Goal: Task Accomplishment & Management: Complete application form

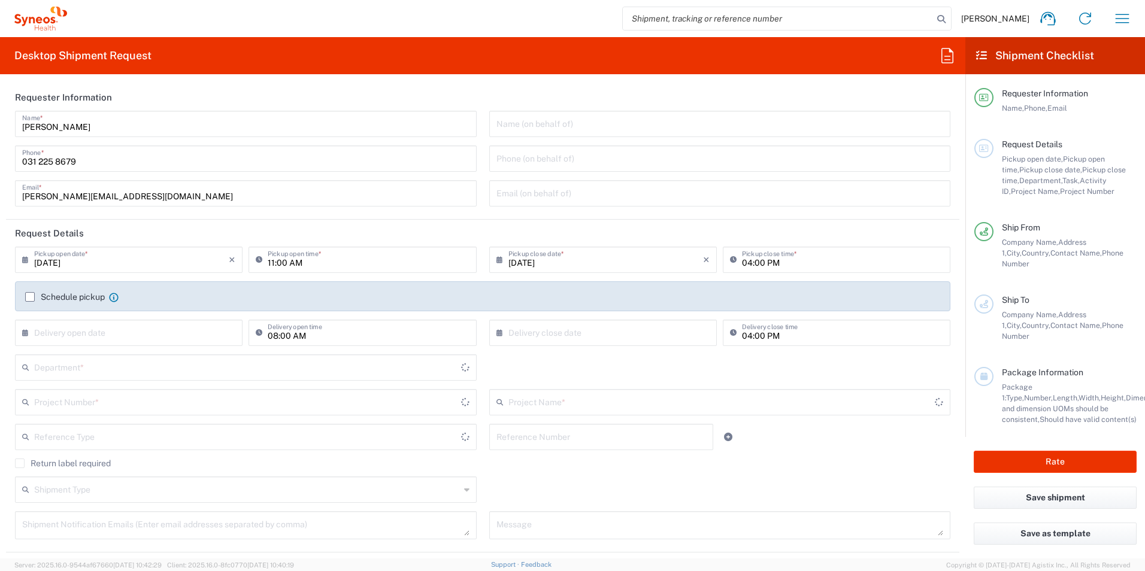
type input "[GEOGRAPHIC_DATA]"
type input "8350"
type input "[GEOGRAPHIC_DATA]"
type input "Syneos Health Romania S.R.L"
click at [105, 263] on input "[DATE]" at bounding box center [131, 259] width 195 height 21
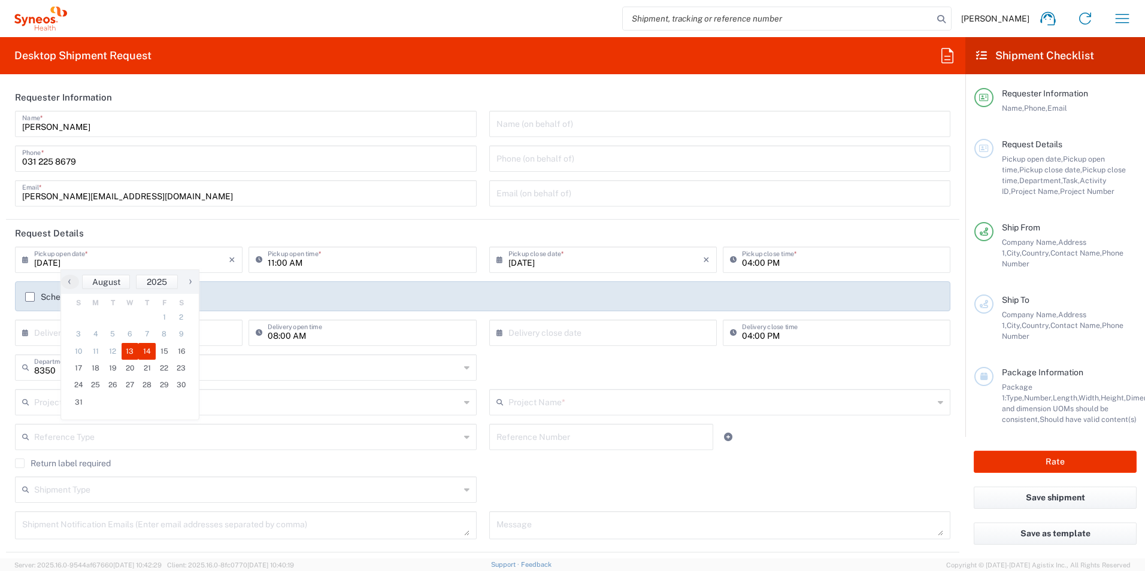
click at [142, 350] on span "14" at bounding box center [146, 351] width 17 height 17
type input "[DATE]"
click at [271, 261] on input "11:00 AM" at bounding box center [368, 259] width 201 height 21
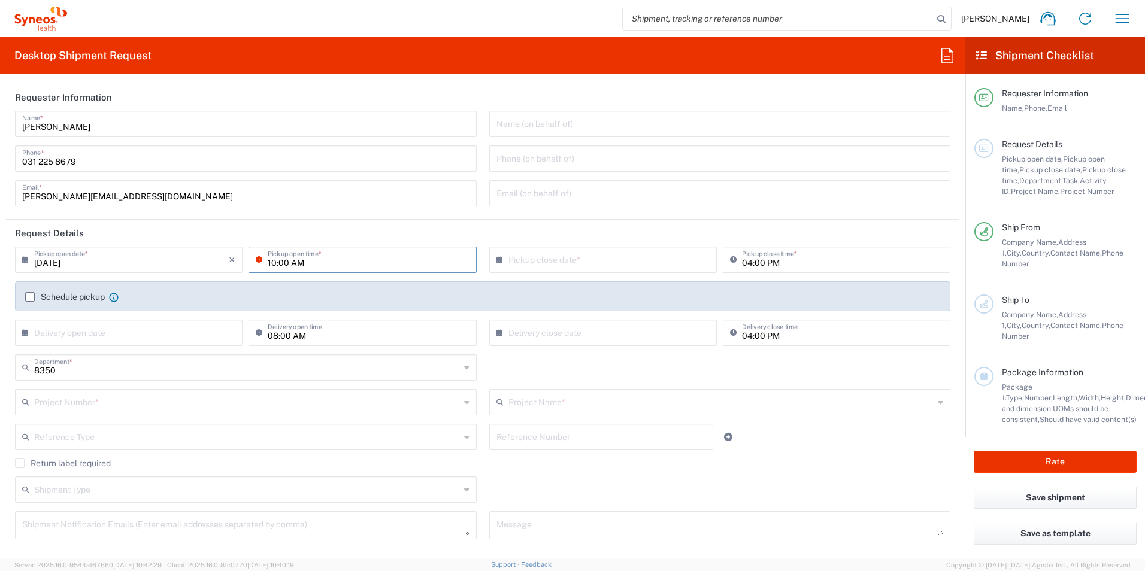
type input "10:00 AM"
click at [591, 259] on input "text" at bounding box center [605, 259] width 195 height 21
click at [625, 354] on span "14" at bounding box center [616, 351] width 17 height 17
type input "[DATE]"
click at [31, 295] on label "Schedule pickup" at bounding box center [65, 297] width 80 height 10
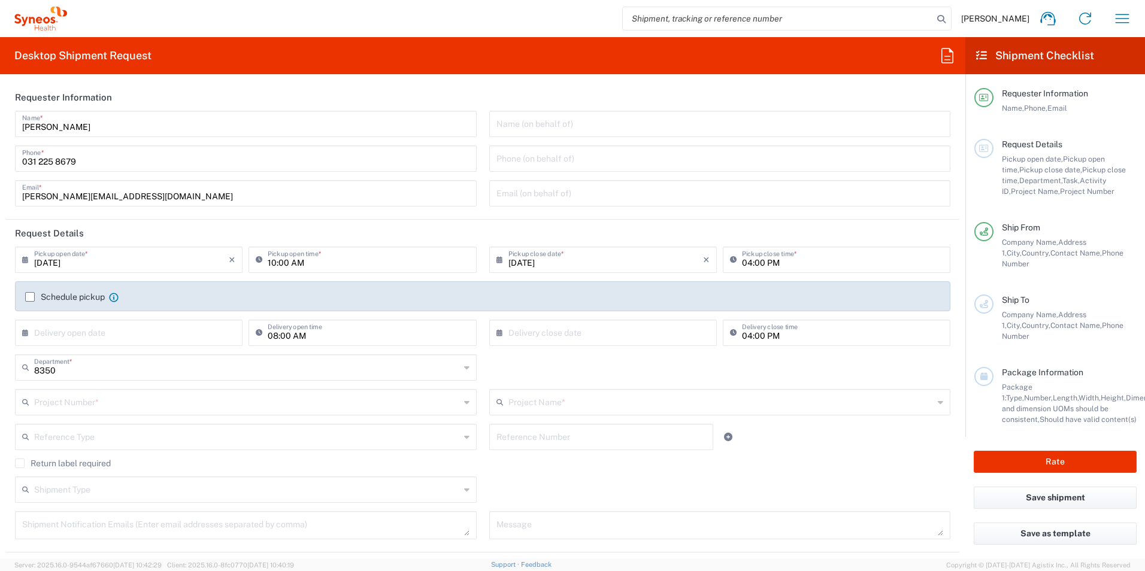
click at [30, 297] on input "Schedule pickup" at bounding box center [30, 297] width 0 height 0
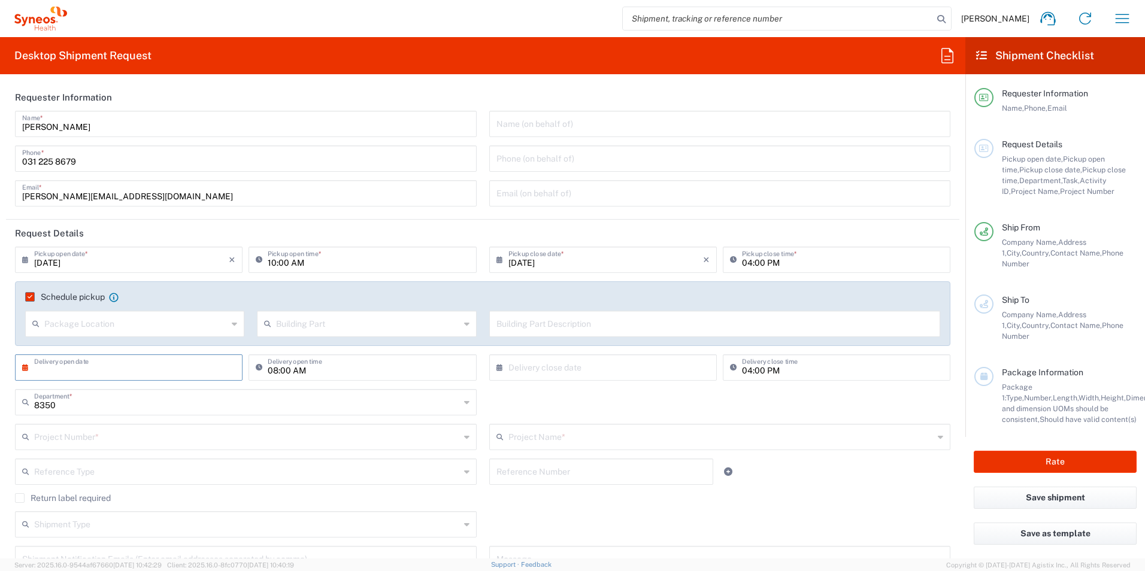
click at [166, 369] on input "text" at bounding box center [131, 366] width 195 height 21
click at [119, 480] on span "19" at bounding box center [112, 476] width 17 height 17
type input "[DATE]"
click at [626, 373] on input "text" at bounding box center [605, 366] width 195 height 21
click at [588, 477] on span "19" at bounding box center [582, 476] width 17 height 17
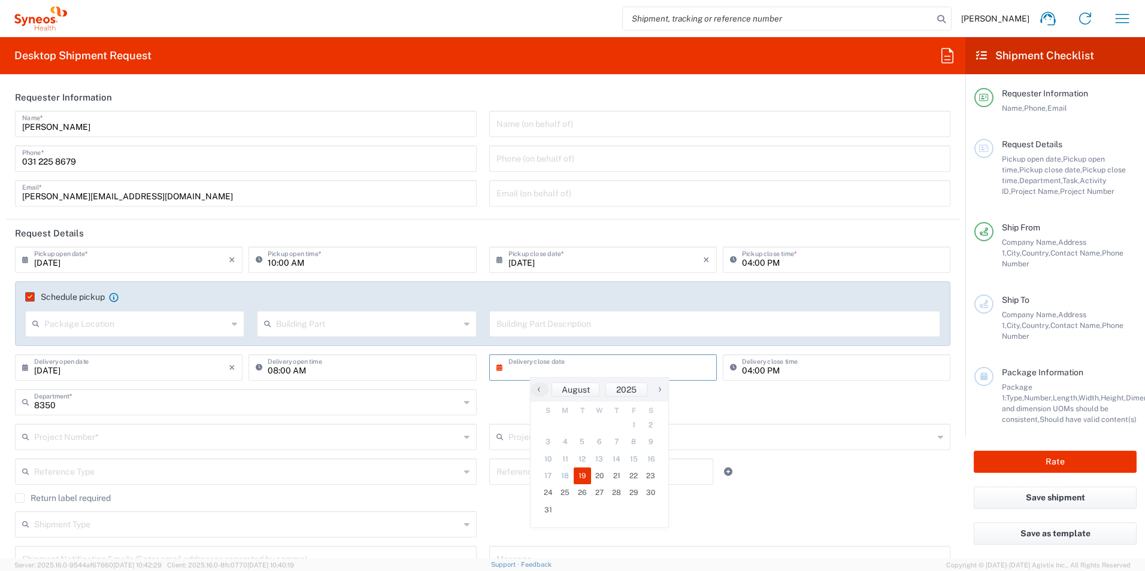
type input "[DATE]"
click at [212, 432] on input "text" at bounding box center [247, 436] width 426 height 21
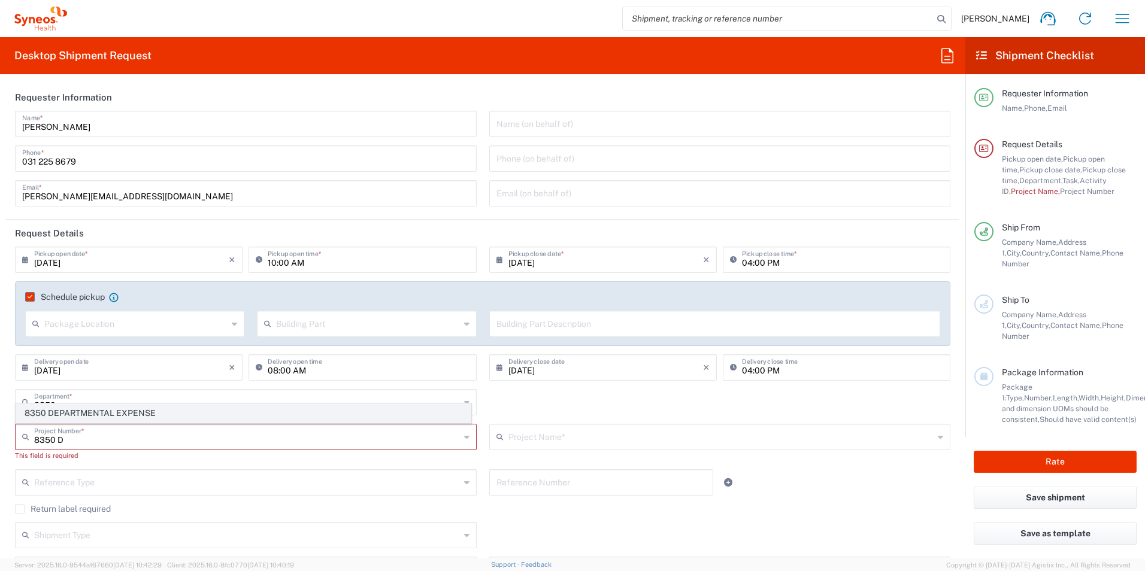
click at [130, 414] on span "8350 DEPARTMENTAL EXPENSE" at bounding box center [243, 413] width 455 height 19
type input "8350 DEPARTMENTAL EXPENSE"
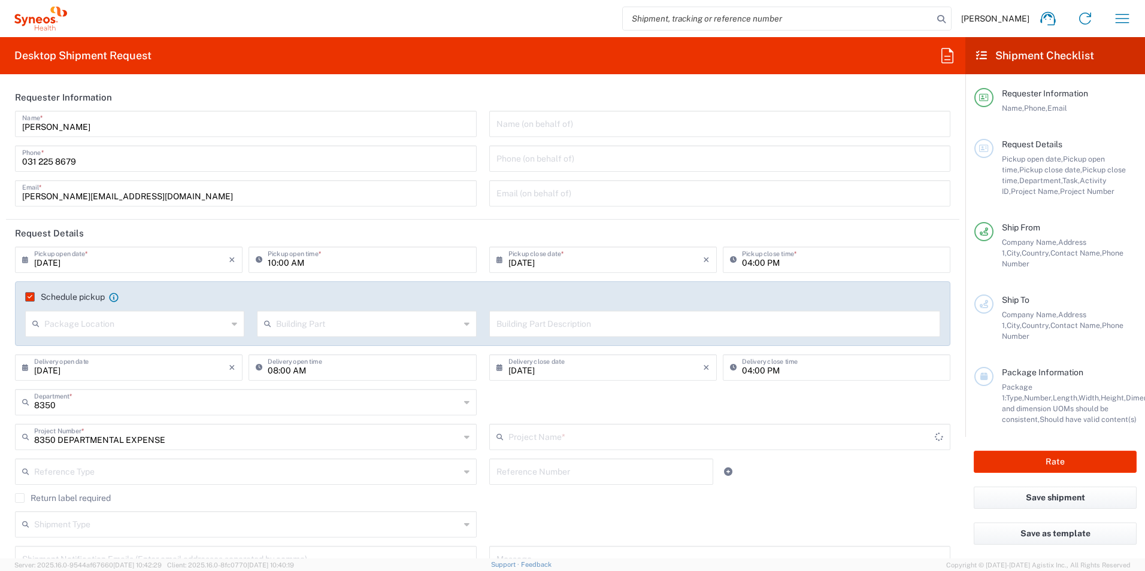
type input "8350 DEPARTMENTAL EXPENSE"
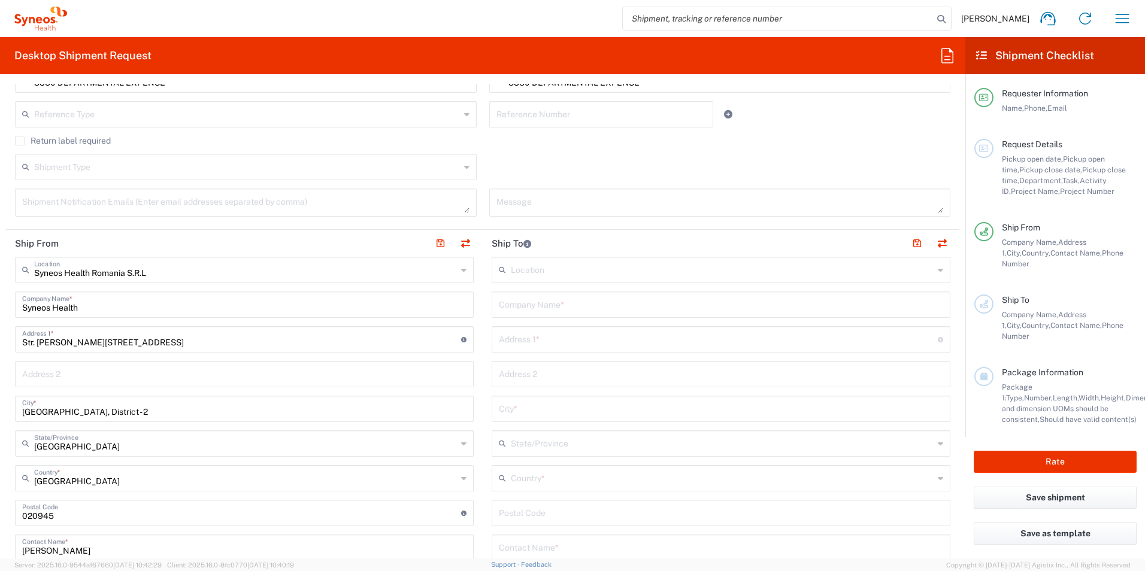
scroll to position [419, 0]
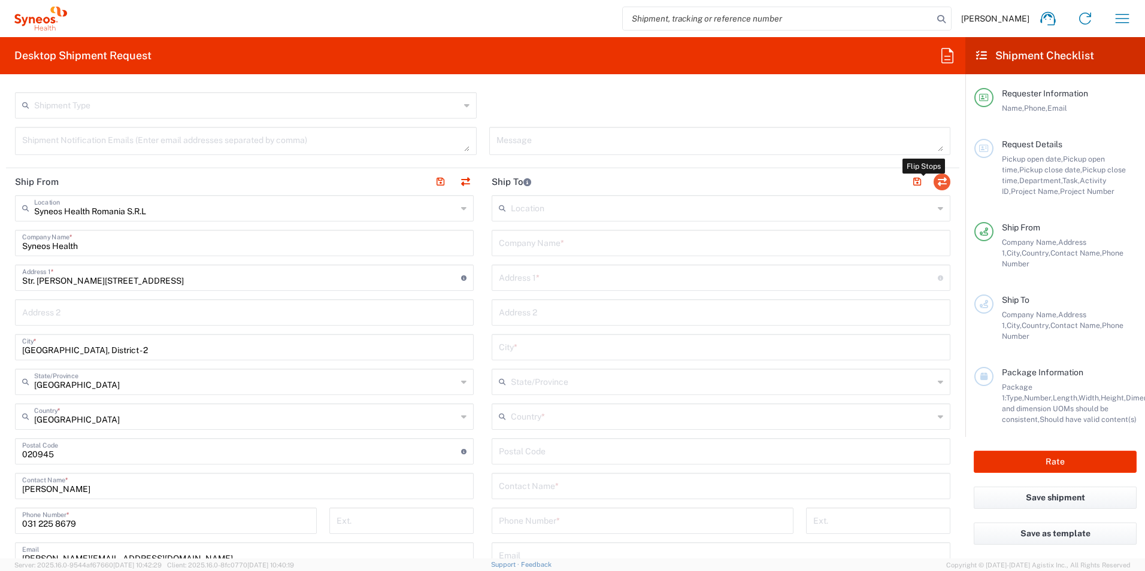
click at [936, 176] on button "button" at bounding box center [942, 182] width 17 height 17
type input "Syneos Health Romania S.R.L"
type input "Syneos Health"
type input "Str. [PERSON_NAME][STREET_ADDRESS]"
type input "[GEOGRAPHIC_DATA], District - 2"
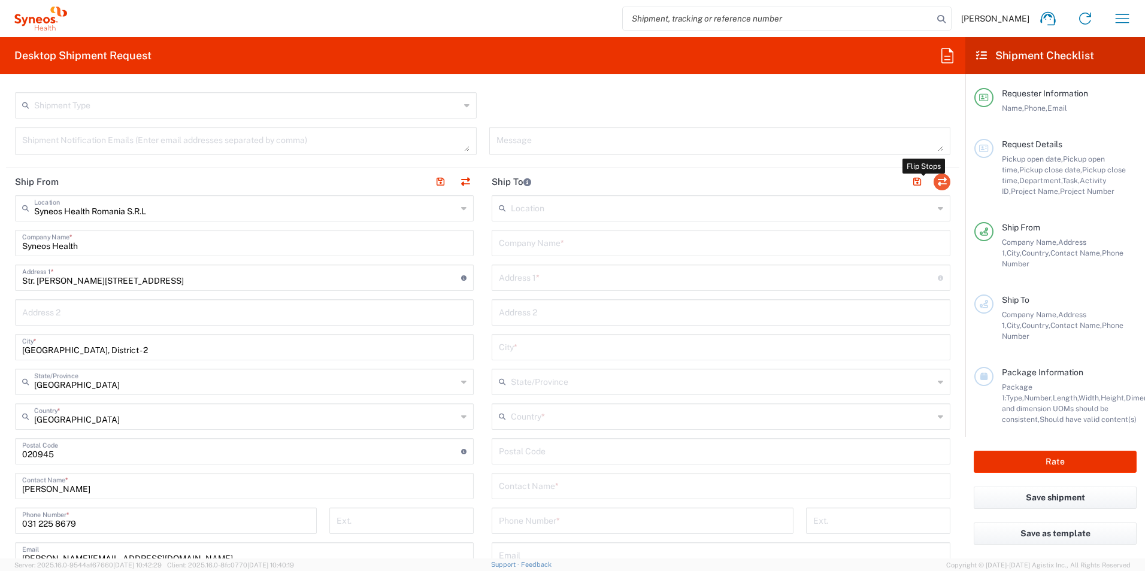
type input "[GEOGRAPHIC_DATA]"
type input "020945"
type input "[PERSON_NAME]"
type input "031 225 8679"
type input "[PERSON_NAME][EMAIL_ADDRESS][DOMAIN_NAME]"
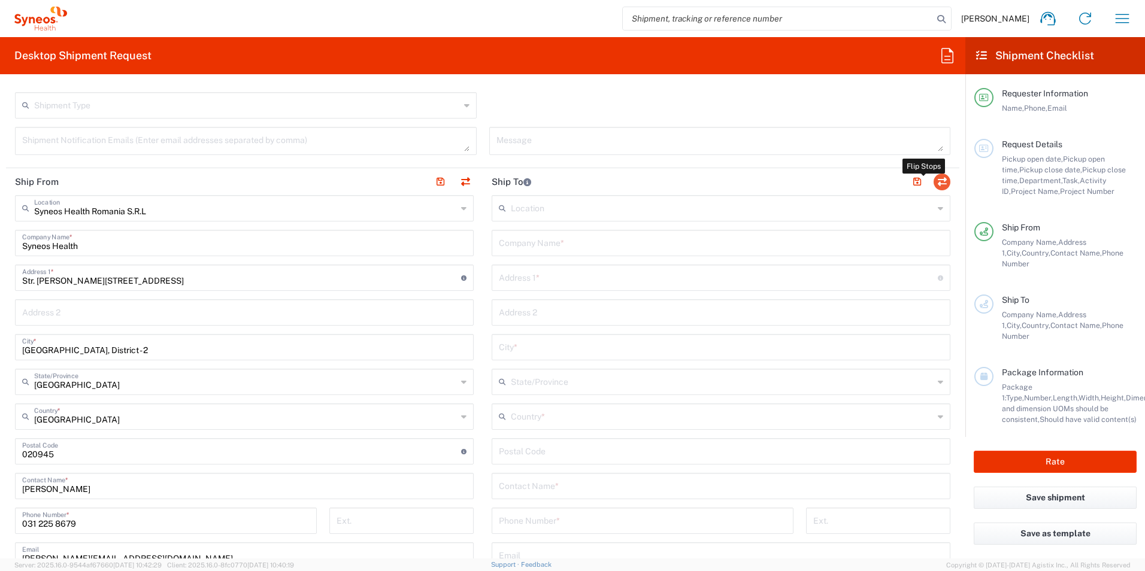
type input "RO9320521"
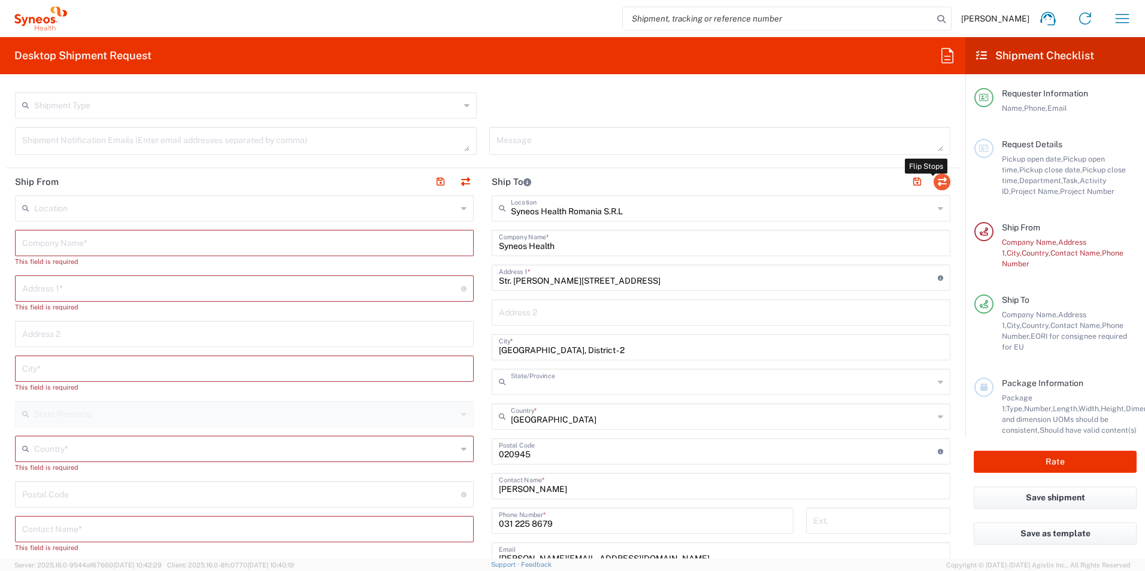
type input "[GEOGRAPHIC_DATA]"
click at [116, 239] on input "text" at bounding box center [244, 242] width 444 height 21
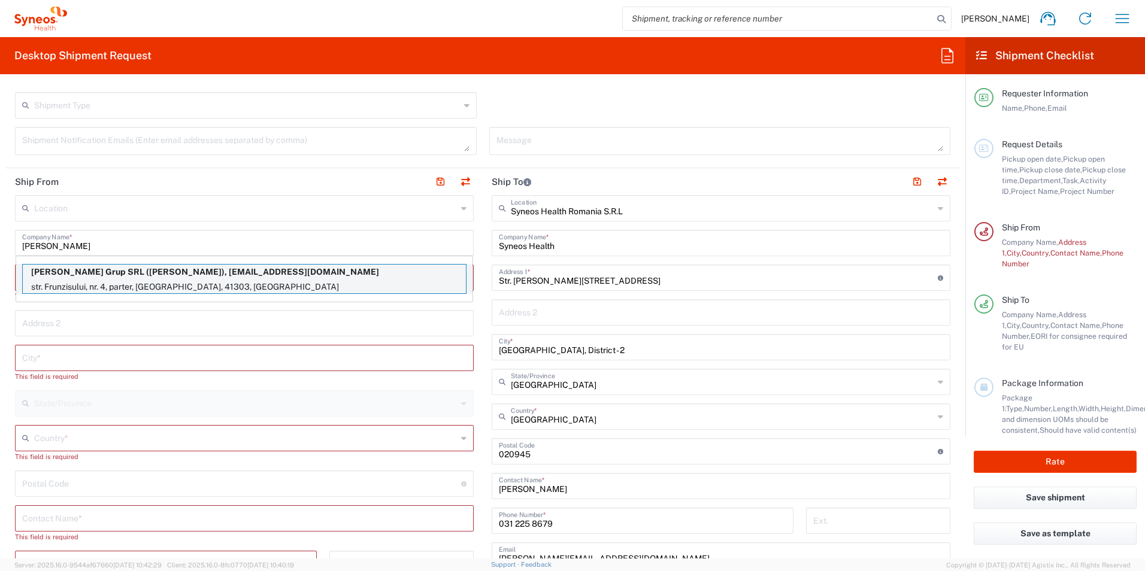
click at [119, 277] on p "ARIFA Grup SRL (Georgiana Dunareanu), programari@forteconsulting.ro" at bounding box center [244, 272] width 443 height 15
type input "ARIFA Grup SRL"
type input "str. Frunzisului, nr. 4"
type input "parter"
type input "Bucuresti"
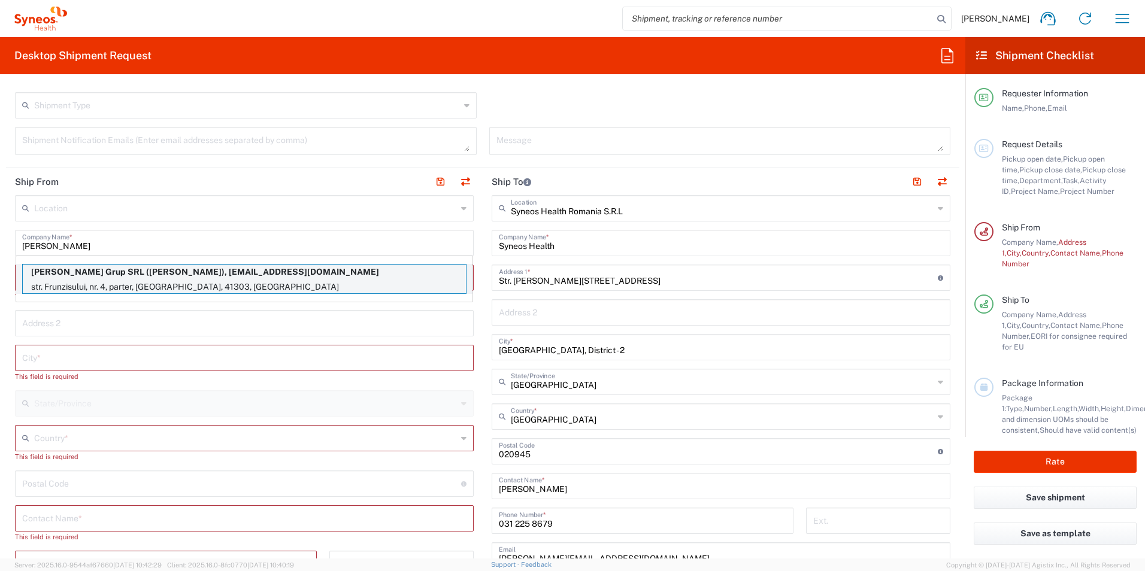
type input "41303"
type input "Georgiana Dunareanu"
type input "751291825"
type input "programari@forteconsulting.ro"
type input "Sender/Shipper"
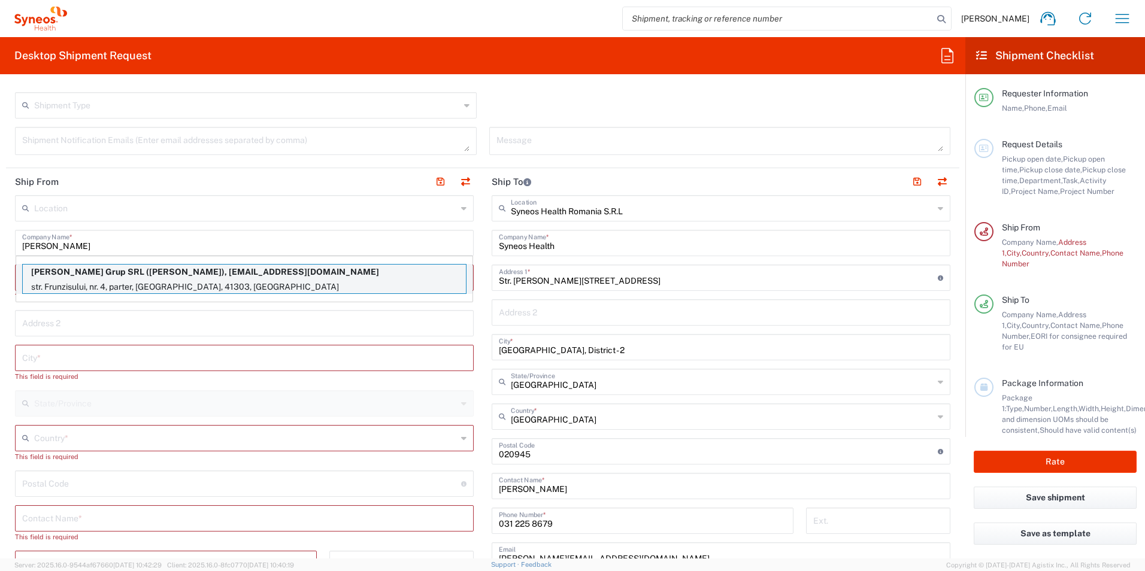
type input "Sender/Shipper"
type input "Delivery Duty Paid"
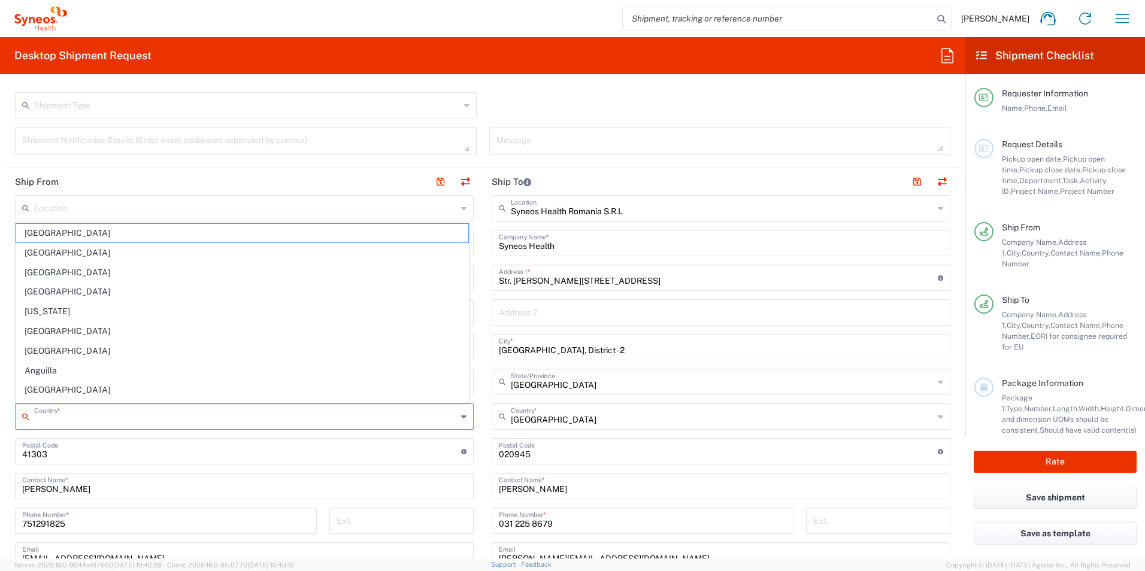
click at [135, 420] on input "text" at bounding box center [245, 415] width 423 height 21
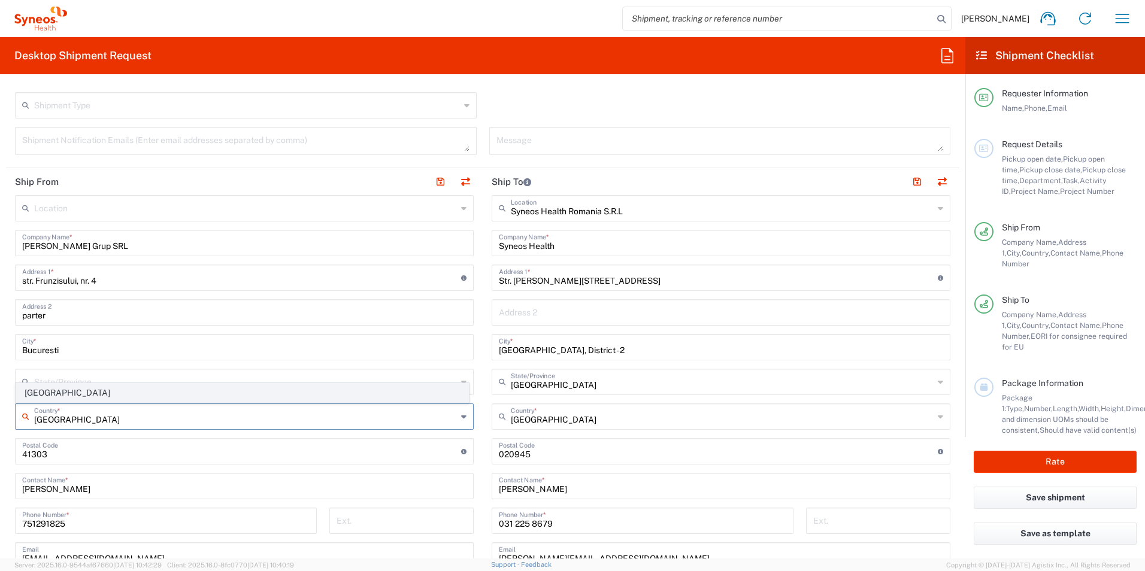
type input "[GEOGRAPHIC_DATA]"
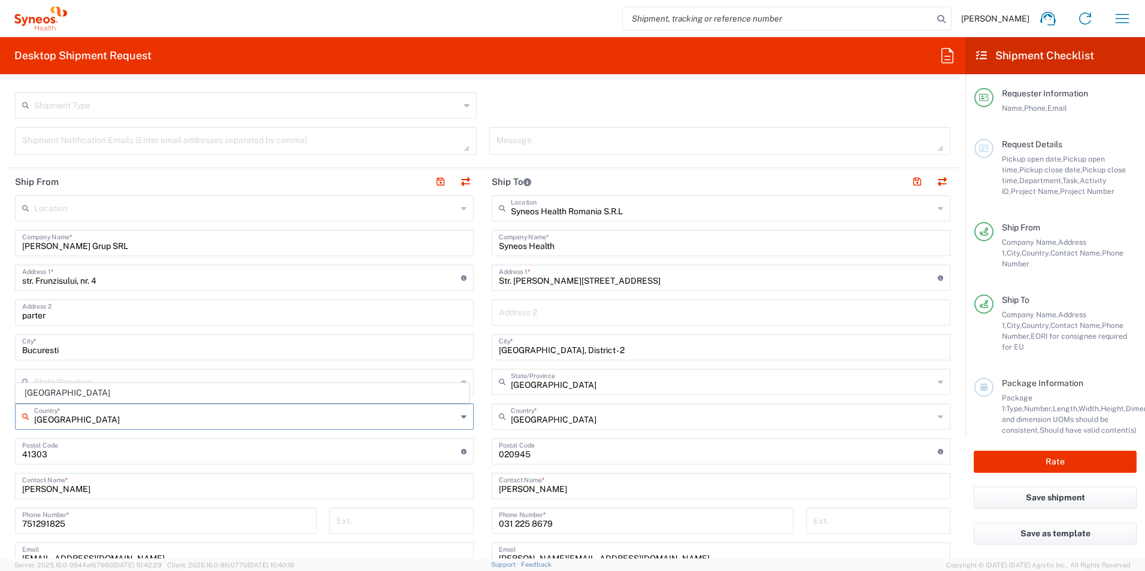
click at [37, 395] on span "[GEOGRAPHIC_DATA]" at bounding box center [242, 393] width 452 height 19
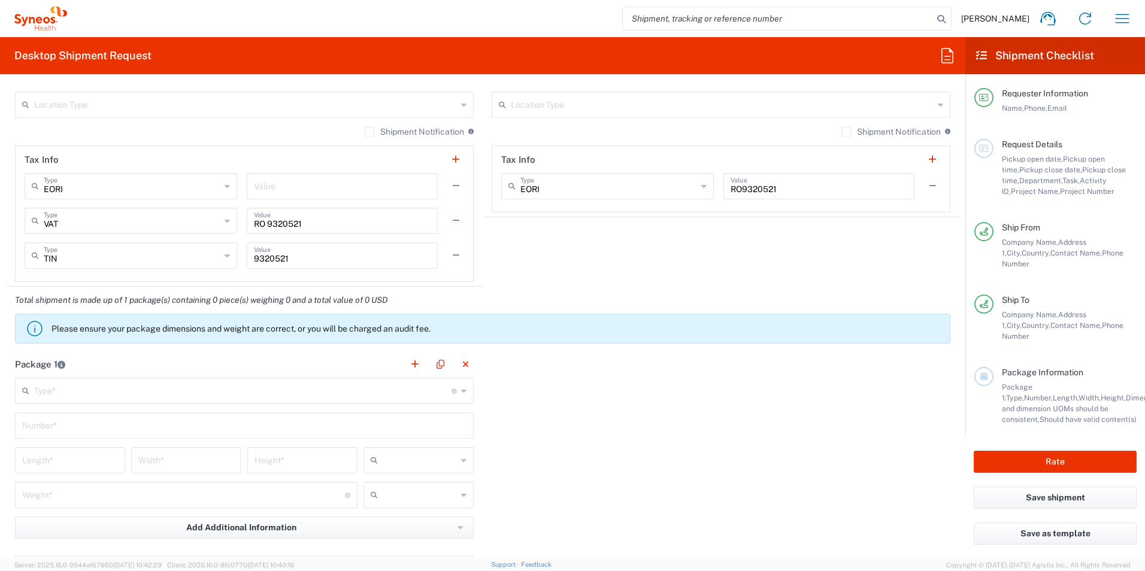
scroll to position [958, 0]
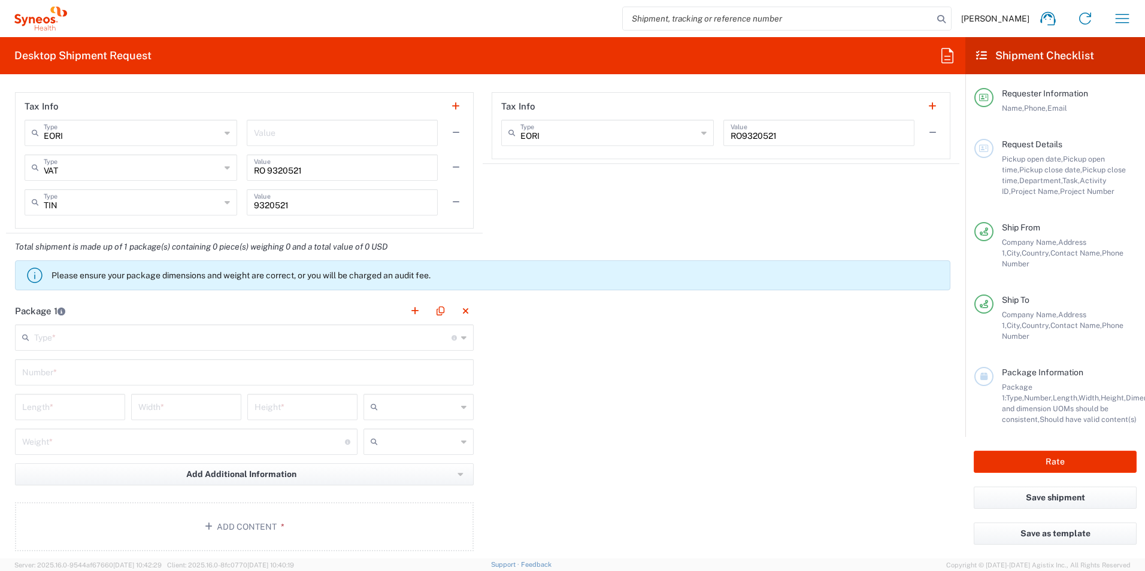
click at [141, 341] on input "text" at bounding box center [242, 336] width 417 height 21
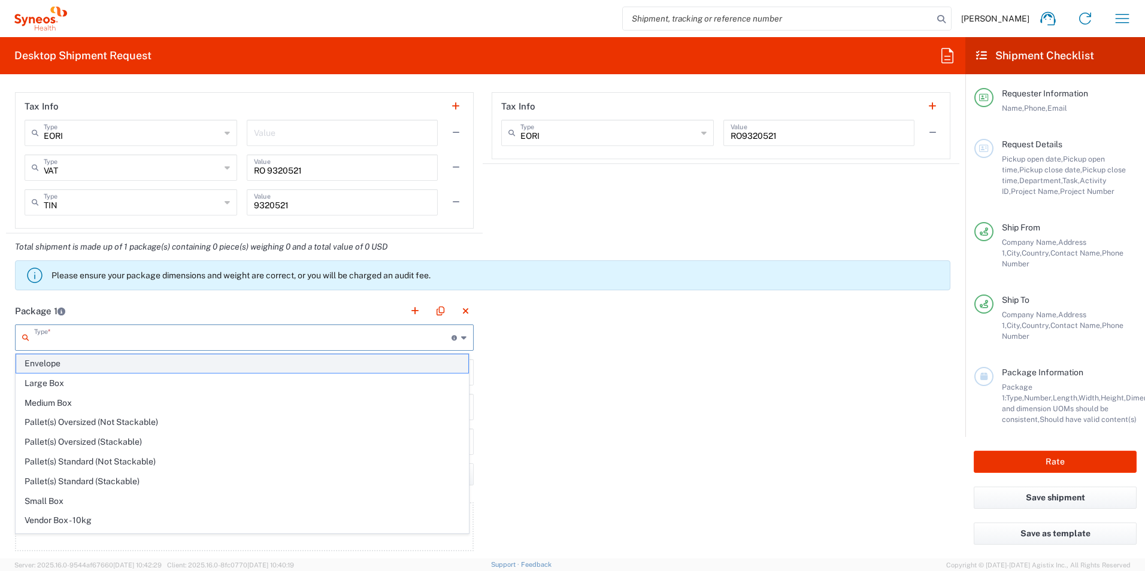
click at [124, 363] on span "Envelope" at bounding box center [242, 364] width 452 height 19
type input "Envelope"
type input "1"
type input "9.5"
type input "12.5"
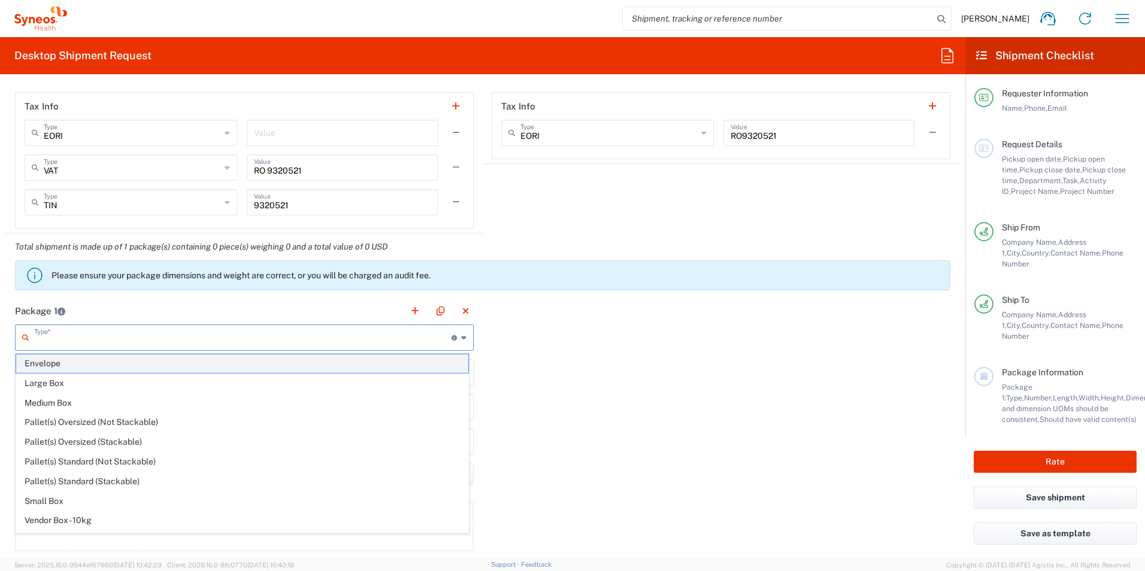
type input "0.25"
type input "in"
type input "0.45"
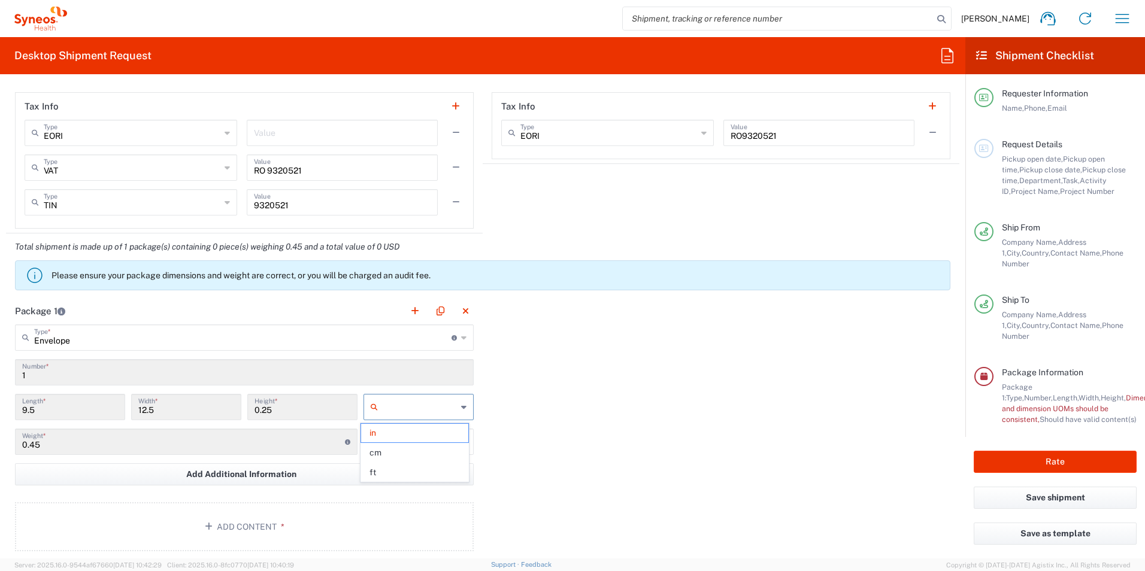
click at [425, 410] on input "text" at bounding box center [420, 407] width 74 height 19
click at [410, 459] on span "cm" at bounding box center [414, 453] width 107 height 19
type input "24.13"
type input "31.75"
type input "0.64"
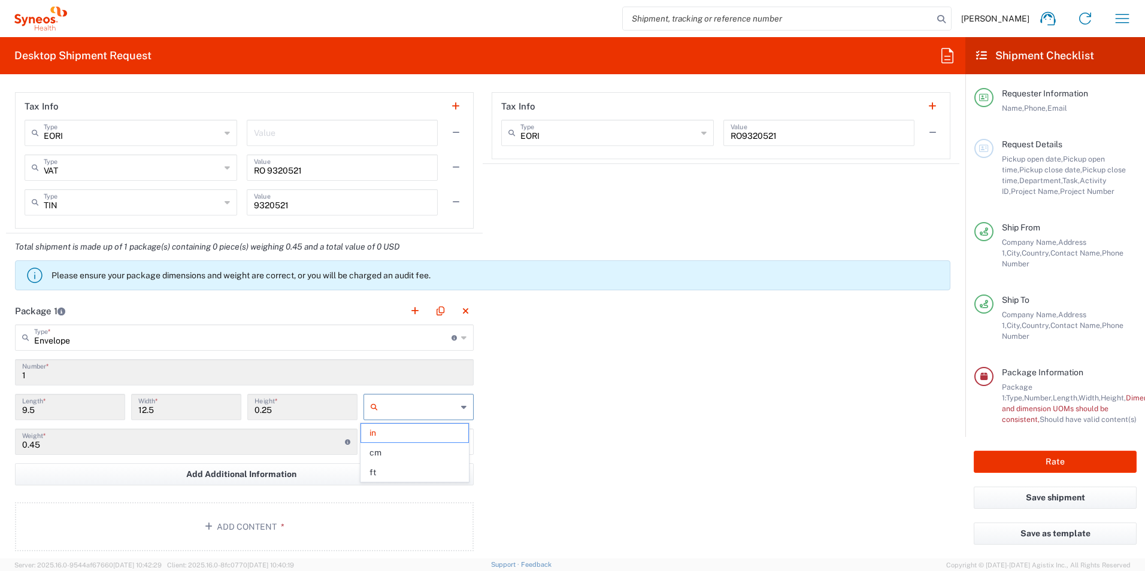
type input "cm"
click at [413, 448] on input "text" at bounding box center [420, 441] width 74 height 19
click at [402, 473] on span "kgs" at bounding box center [414, 468] width 107 height 19
type input "kgs"
click at [301, 513] on button "Add Content *" at bounding box center [244, 527] width 459 height 49
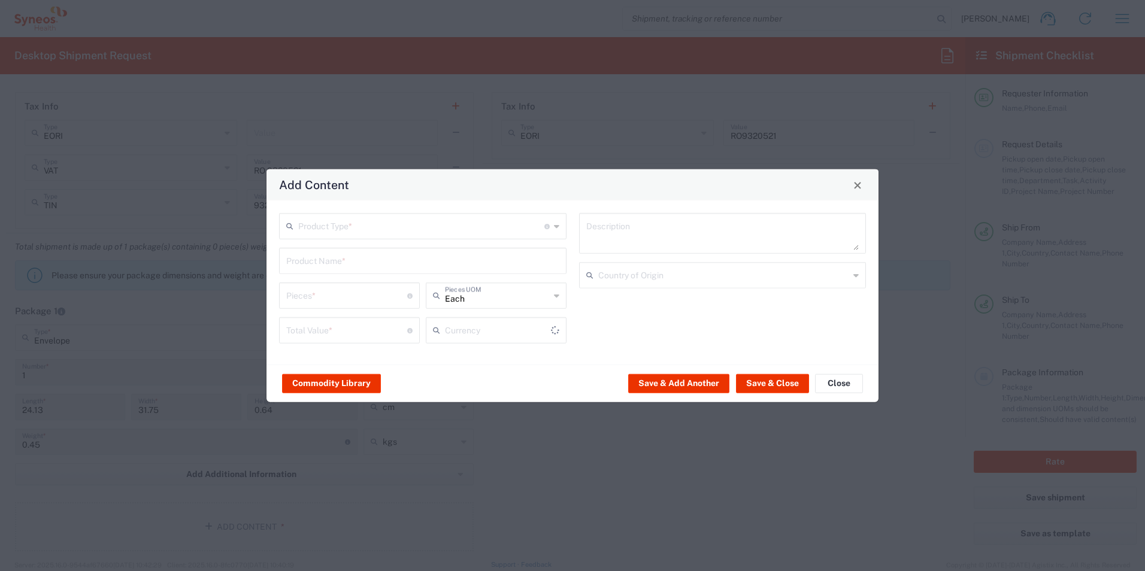
type input "US Dollar"
click at [379, 231] on input "text" at bounding box center [421, 225] width 246 height 21
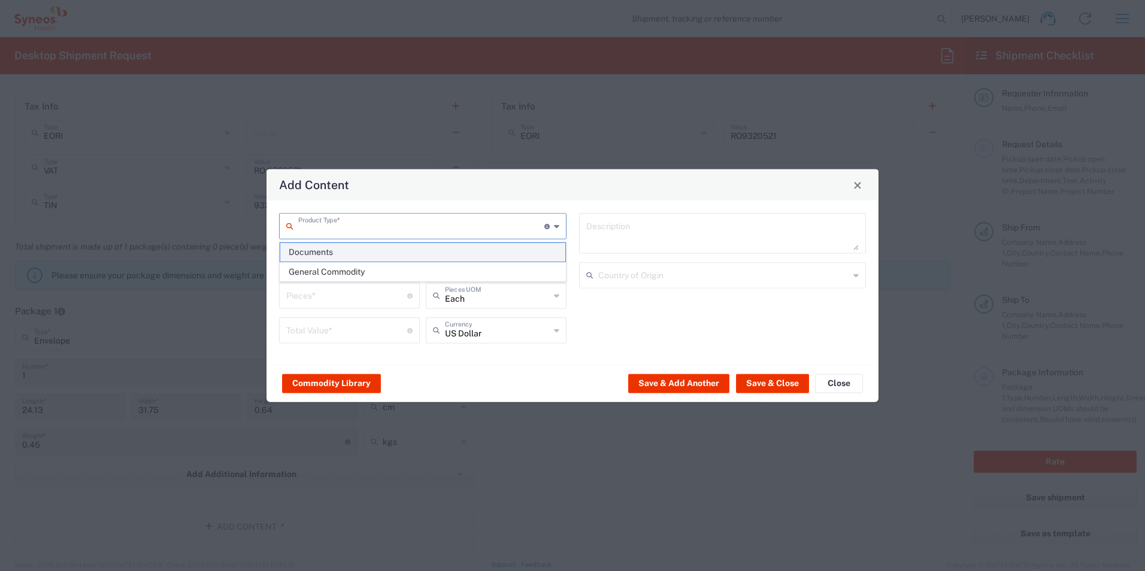
click at [376, 249] on span "Documents" at bounding box center [422, 252] width 285 height 19
type input "Documents"
type input "1"
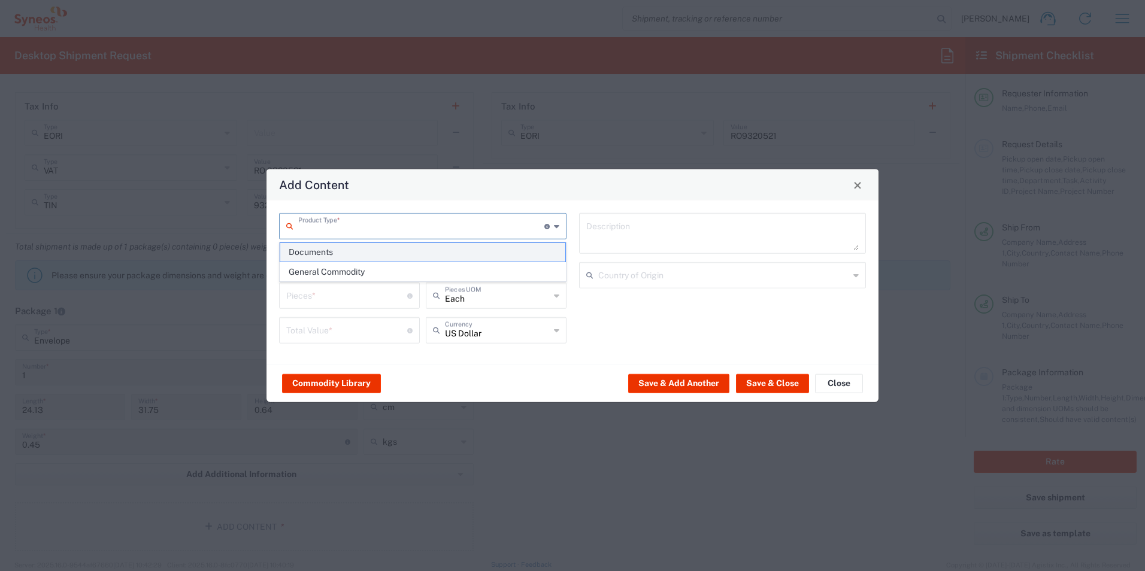
type textarea "Documents"
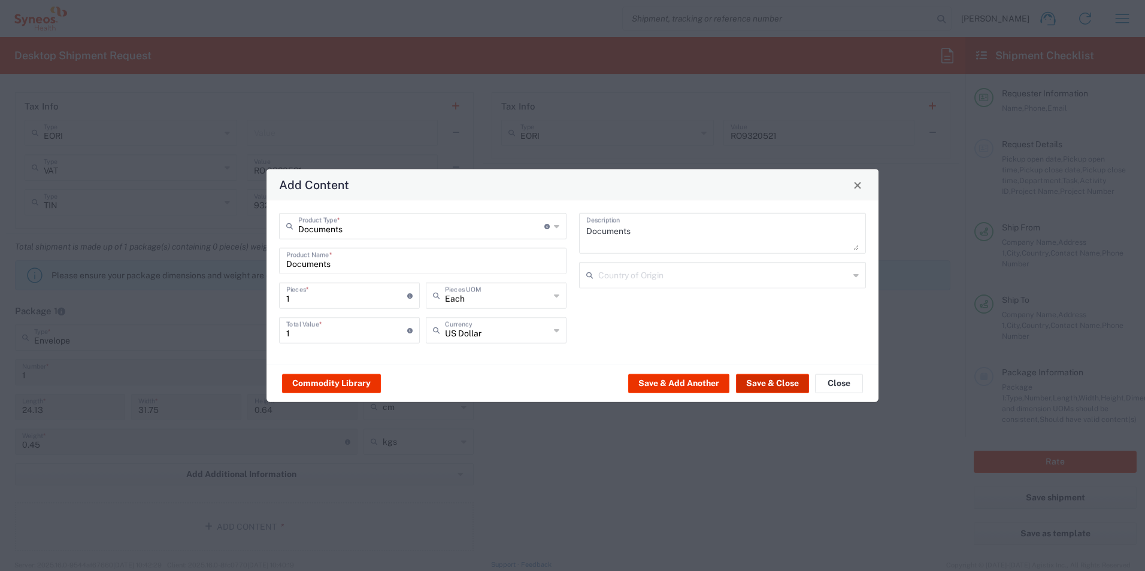
click at [752, 384] on button "Save & Close" at bounding box center [772, 383] width 73 height 19
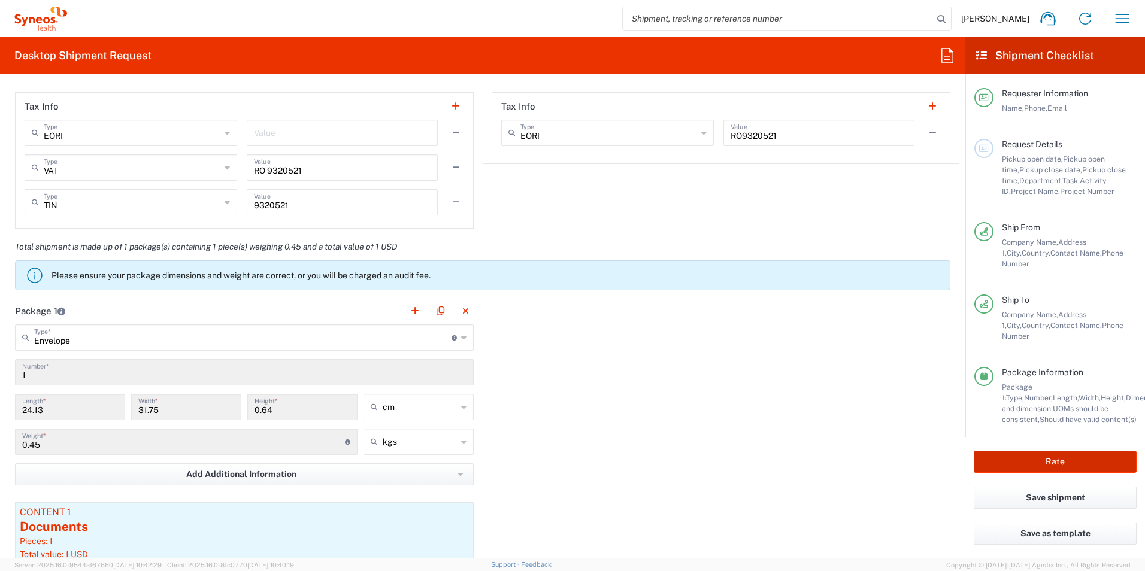
click at [1041, 451] on button "Rate" at bounding box center [1055, 462] width 163 height 22
type input "8350 DEPARTMENTAL EXPENSE"
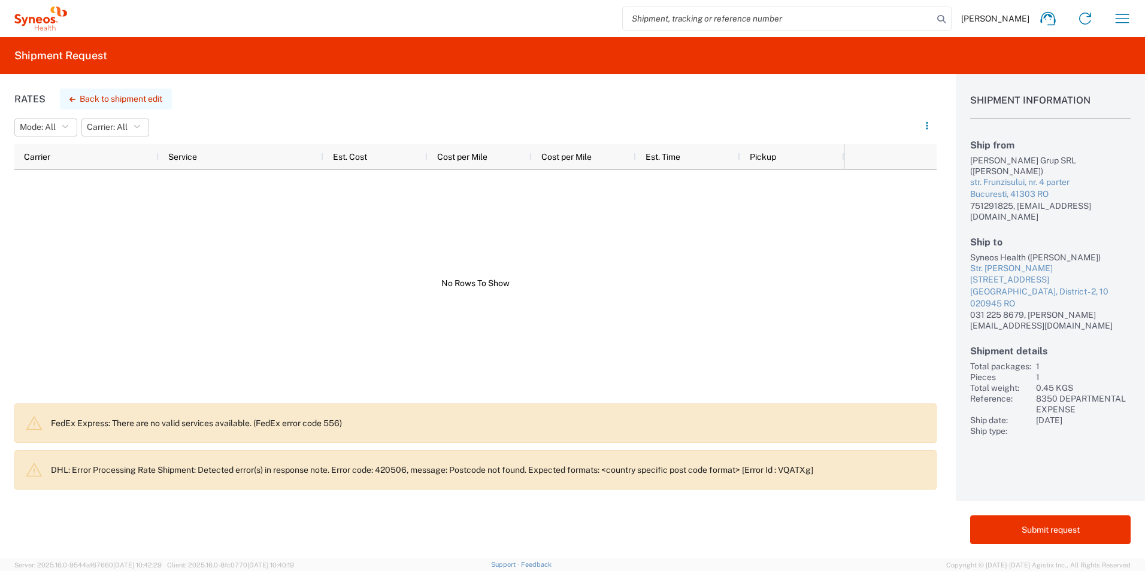
click at [68, 99] on button "Back to shipment edit" at bounding box center [116, 99] width 112 height 21
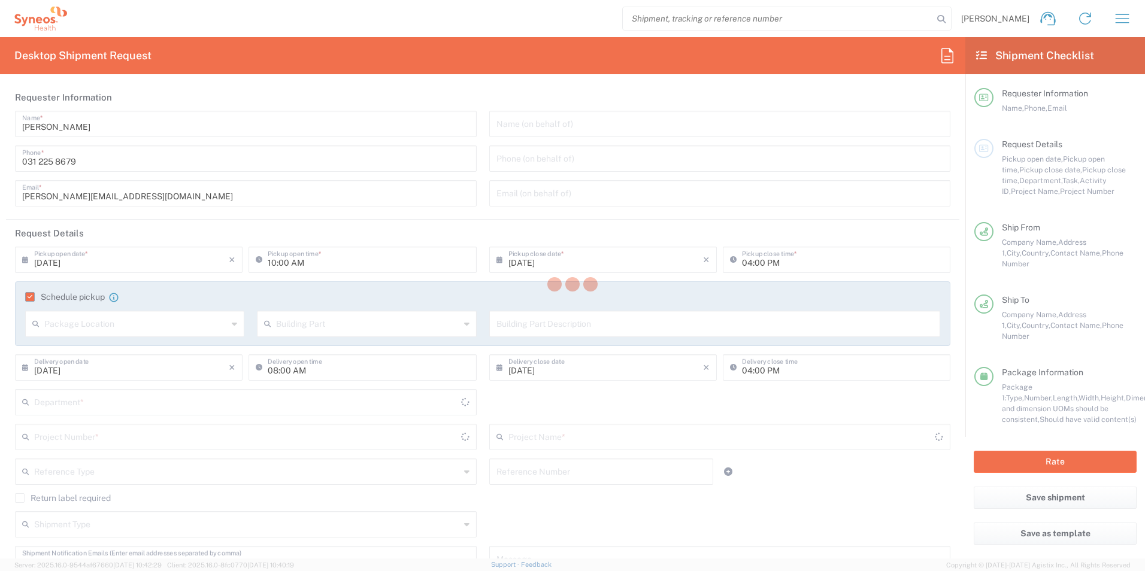
type input "[GEOGRAPHIC_DATA]"
type input "8350"
type input "Envelope"
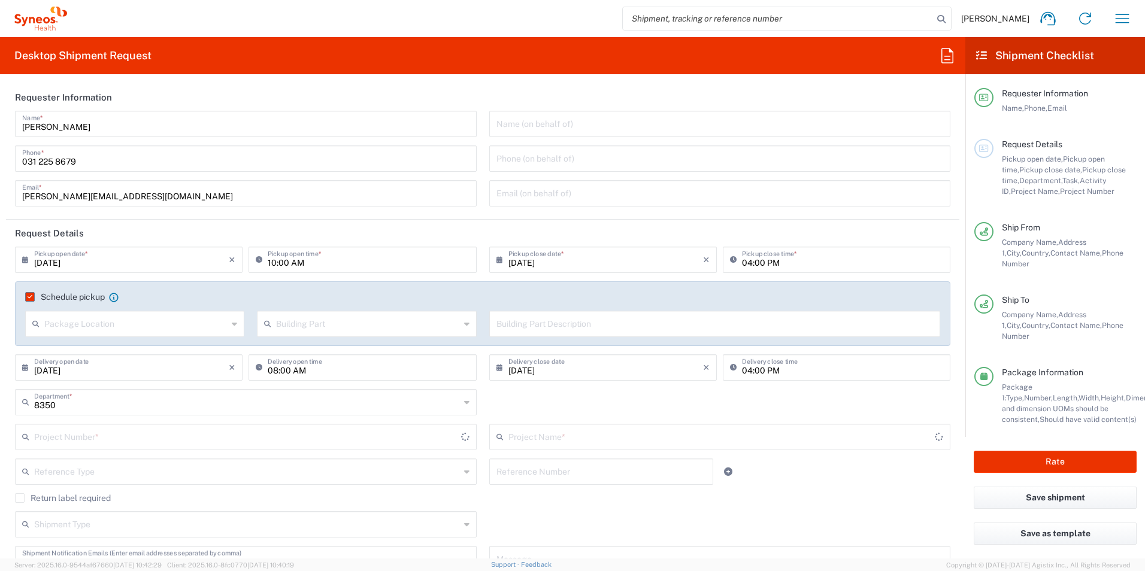
type input "8350 DEPARTMENTAL EXPENSE"
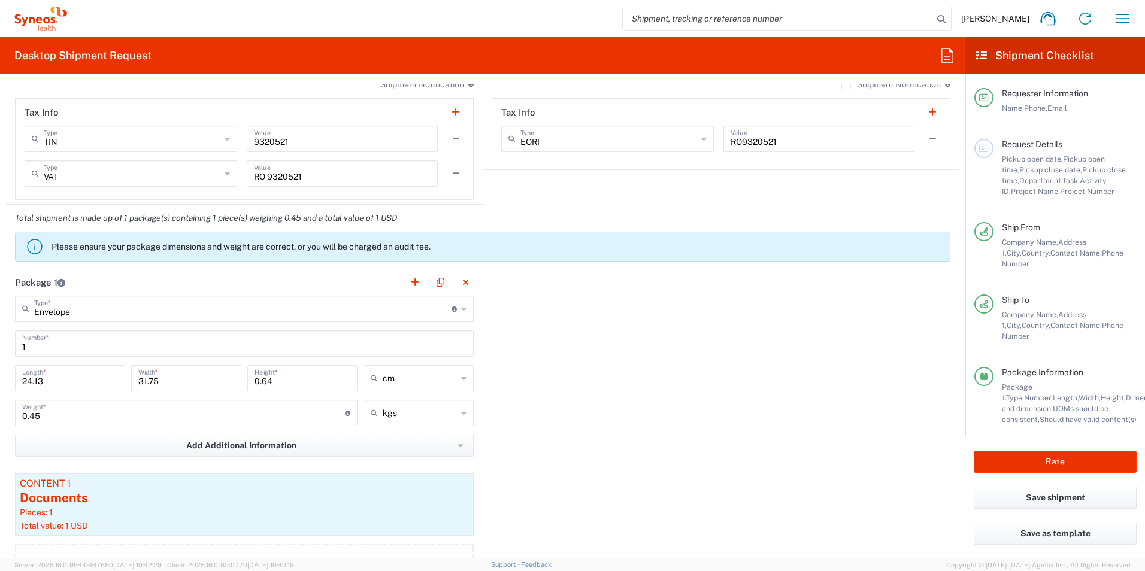
scroll to position [1138, 0]
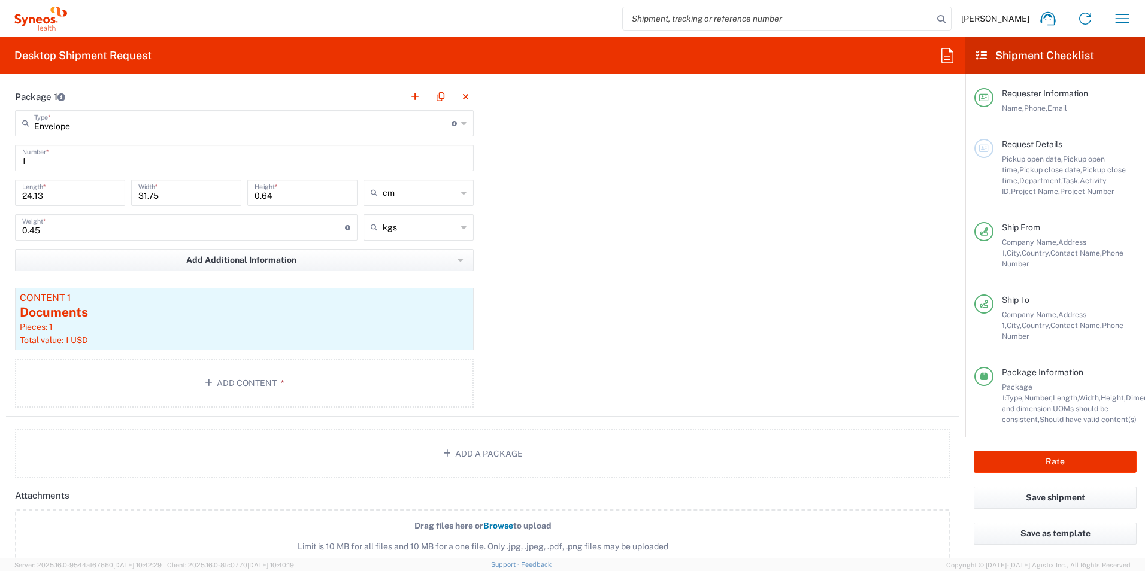
click at [713, 281] on div "Package 1 Envelope Type * Material used to package goods Envelope Large Box Med…" at bounding box center [482, 250] width 953 height 334
click at [1016, 451] on button "Rate" at bounding box center [1055, 462] width 163 height 22
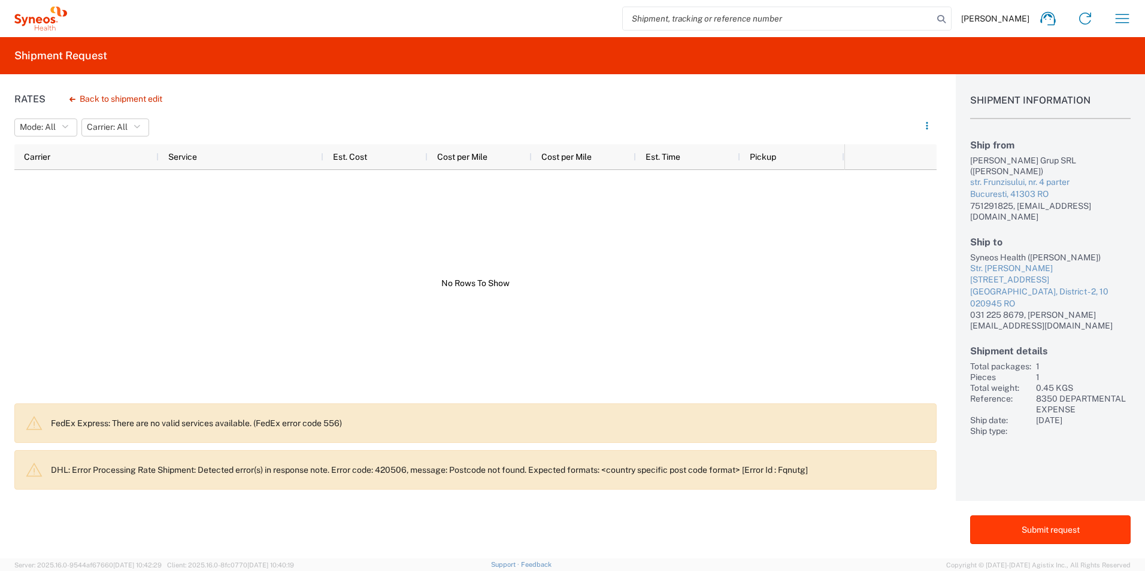
click at [1071, 525] on button "Submit request" at bounding box center [1050, 530] width 161 height 29
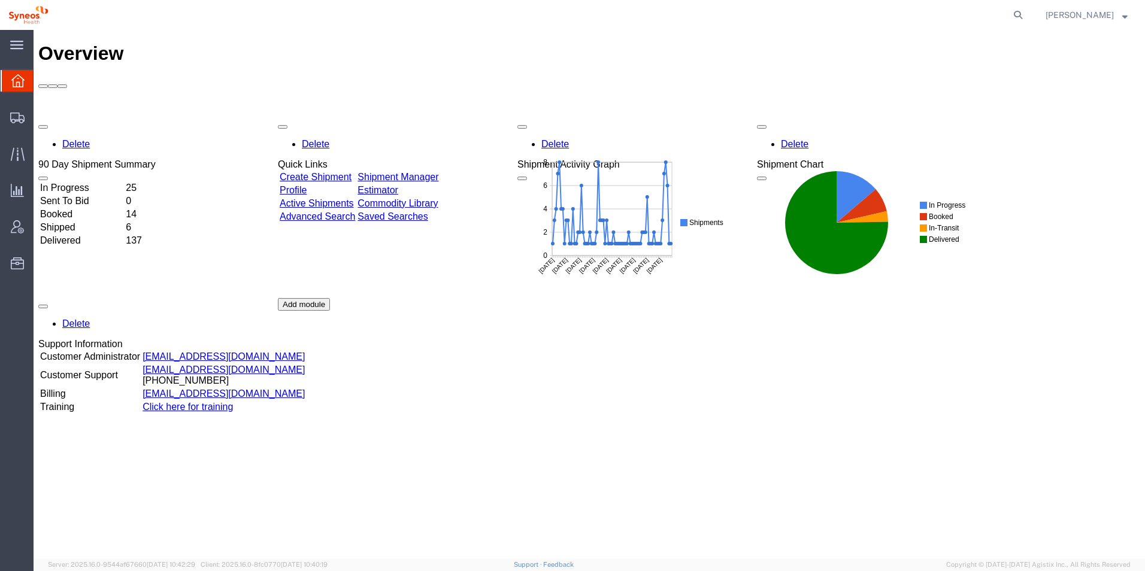
click at [124, 182] on td "In Progress" at bounding box center [82, 188] width 84 height 12
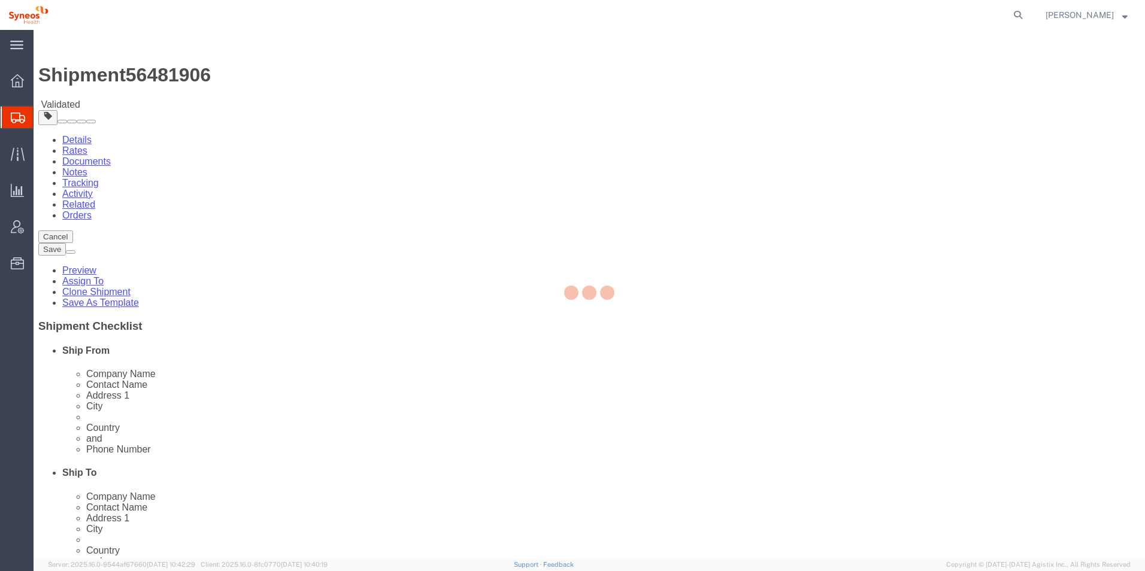
select select
select select "48853"
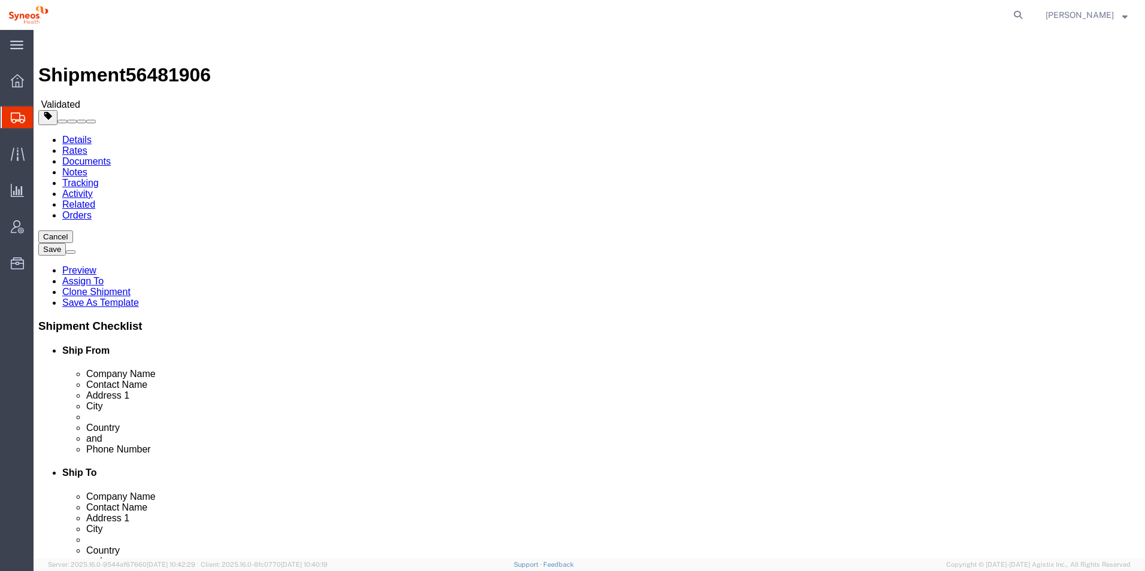
click input "41303"
type input "041303"
select select
click label "Postal Code"
click button "Rate Shipment"
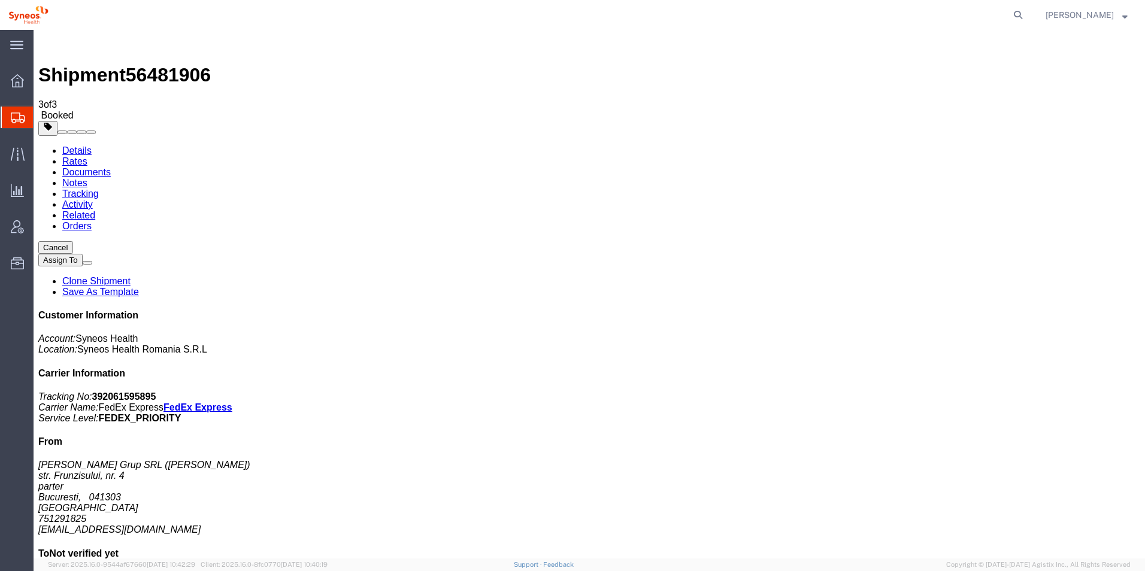
drag, startPoint x: 125, startPoint y: 215, endPoint x: 631, endPoint y: 236, distance: 506.5
drag, startPoint x: 193, startPoint y: 459, endPoint x: 167, endPoint y: 400, distance: 64.9
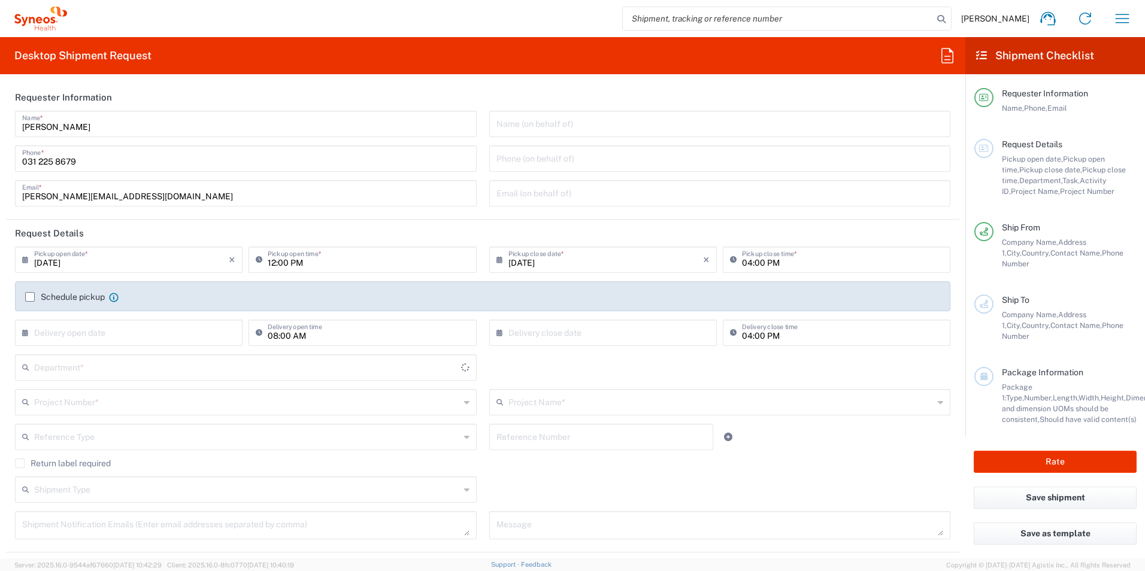
type input "[GEOGRAPHIC_DATA]"
type input "8350"
type input "[GEOGRAPHIC_DATA]"
type input "Syneos Health Romania S.R.L"
click at [120, 259] on input "[DATE]" at bounding box center [131, 259] width 195 height 21
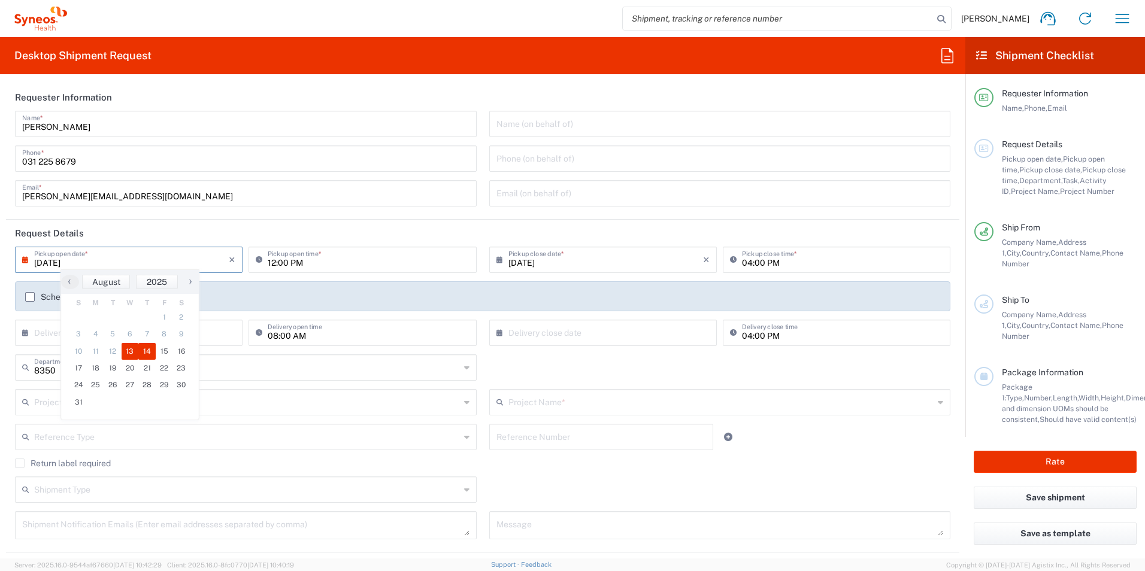
click at [147, 353] on span "14" at bounding box center [146, 351] width 17 height 17
type input "[DATE]"
click at [271, 264] on input "12:00 PM" at bounding box center [368, 259] width 201 height 21
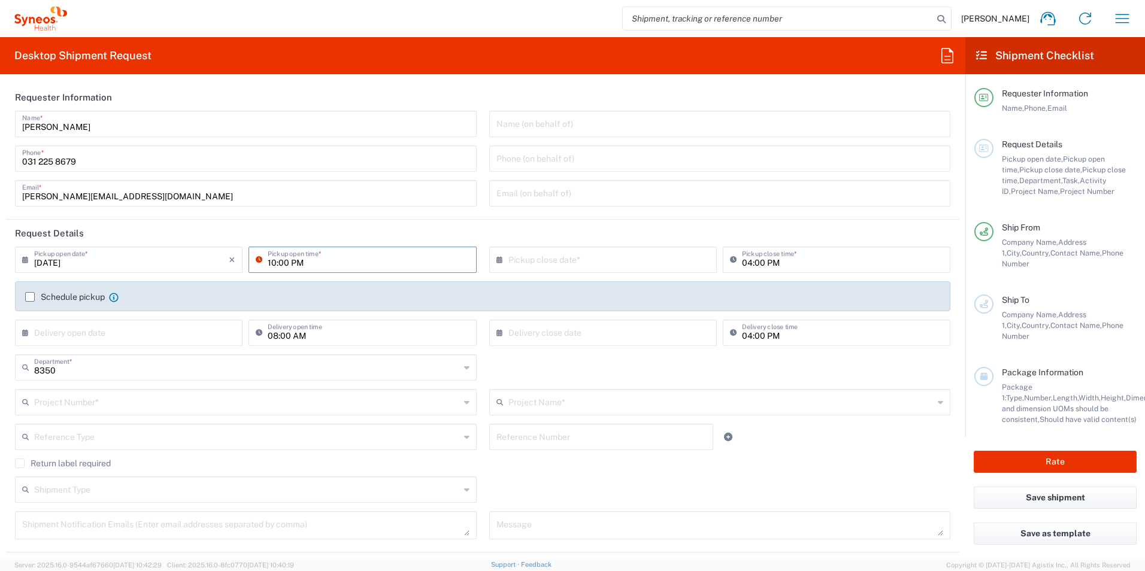
type input "10:00 PM"
click at [586, 255] on input "text" at bounding box center [605, 259] width 195 height 21
click at [611, 355] on span "14" at bounding box center [616, 351] width 17 height 17
type input "[DATE]"
click at [30, 295] on label "Schedule pickup" at bounding box center [65, 297] width 80 height 10
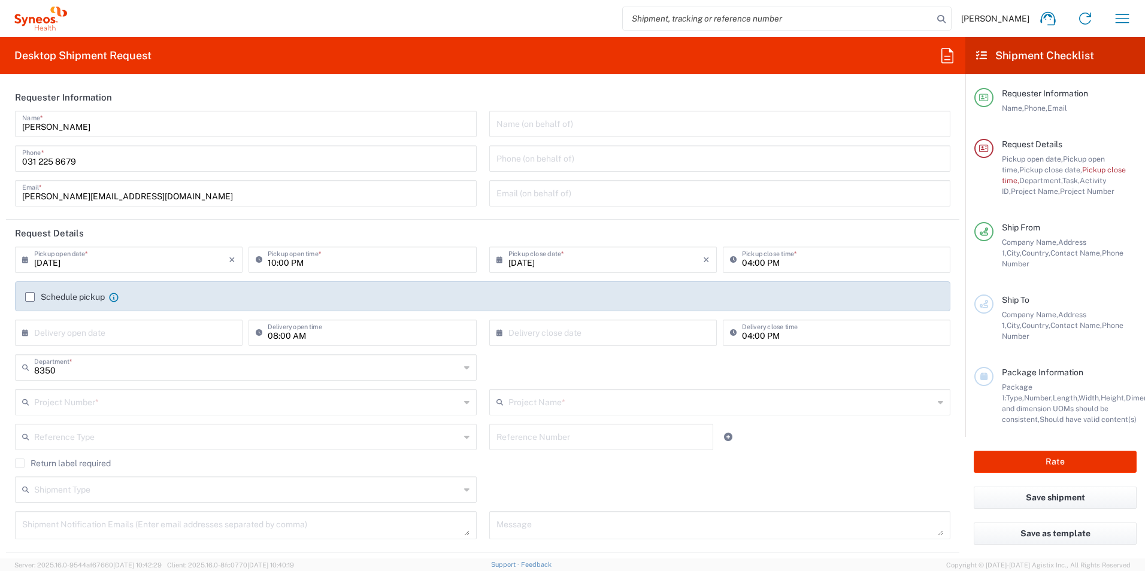
click at [30, 297] on input "Schedule pickup" at bounding box center [30, 297] width 0 height 0
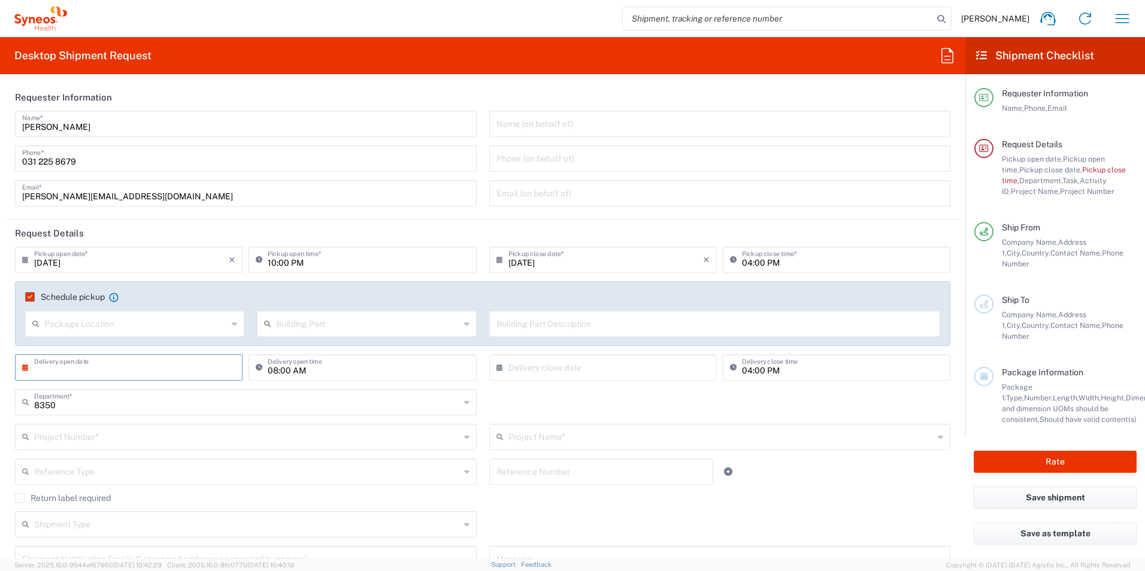
click at [136, 368] on input "text" at bounding box center [131, 366] width 195 height 21
click at [110, 475] on span "19" at bounding box center [112, 476] width 17 height 17
type input "[DATE]"
click at [675, 360] on input "text" at bounding box center [605, 366] width 195 height 21
click at [590, 477] on span "19" at bounding box center [582, 476] width 17 height 17
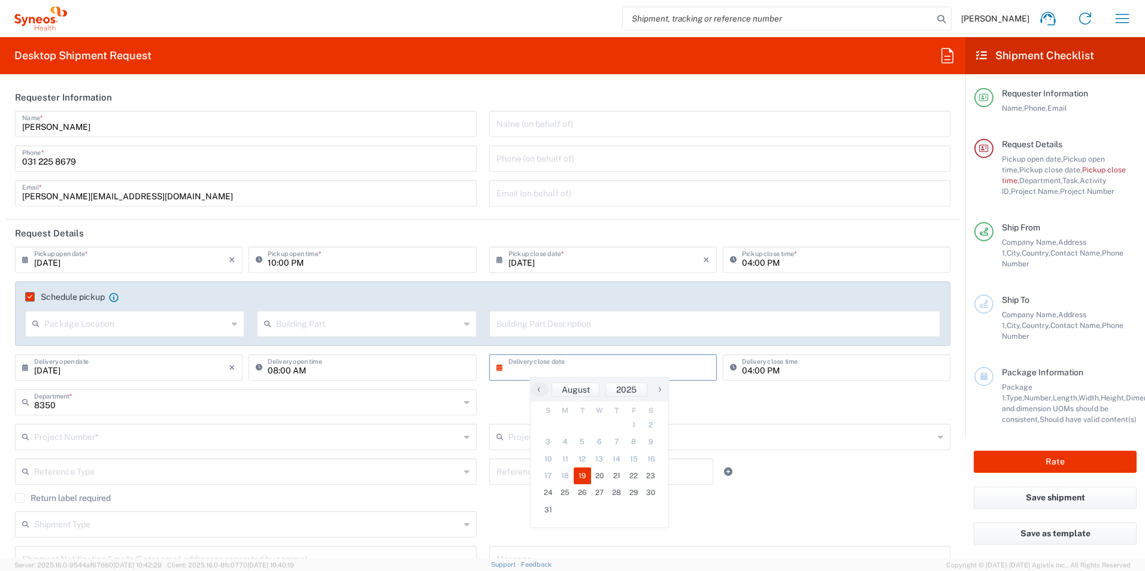
type input "[DATE]"
click at [119, 438] on input "text" at bounding box center [247, 436] width 426 height 21
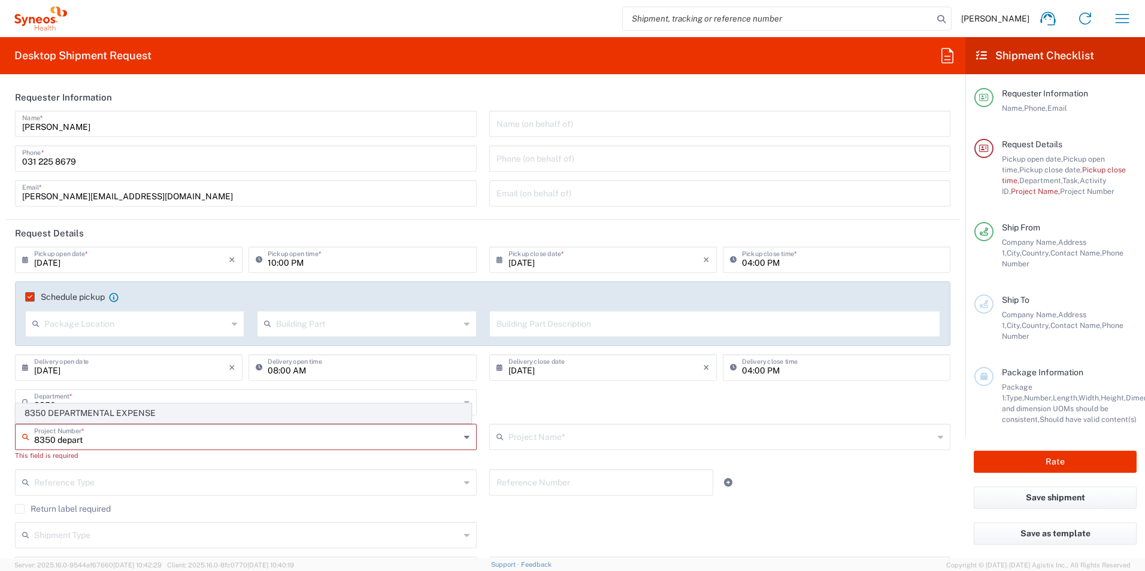
click at [131, 417] on span "8350 DEPARTMENTAL EXPENSE" at bounding box center [243, 413] width 455 height 19
type input "8350 DEPARTMENTAL EXPENSE"
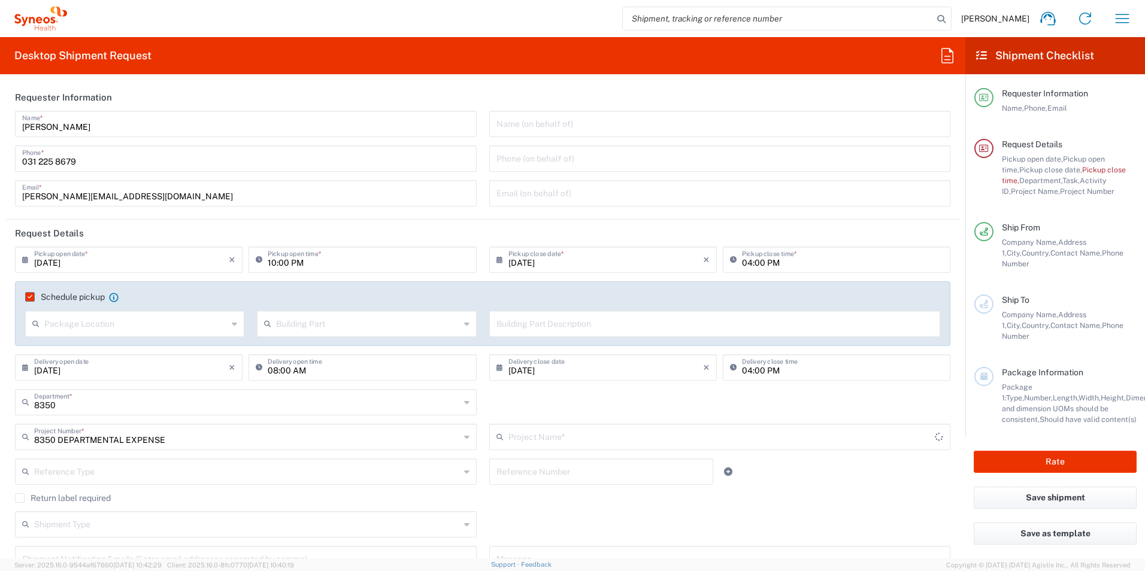
type input "8350 DEPARTMENTAL EXPENSE"
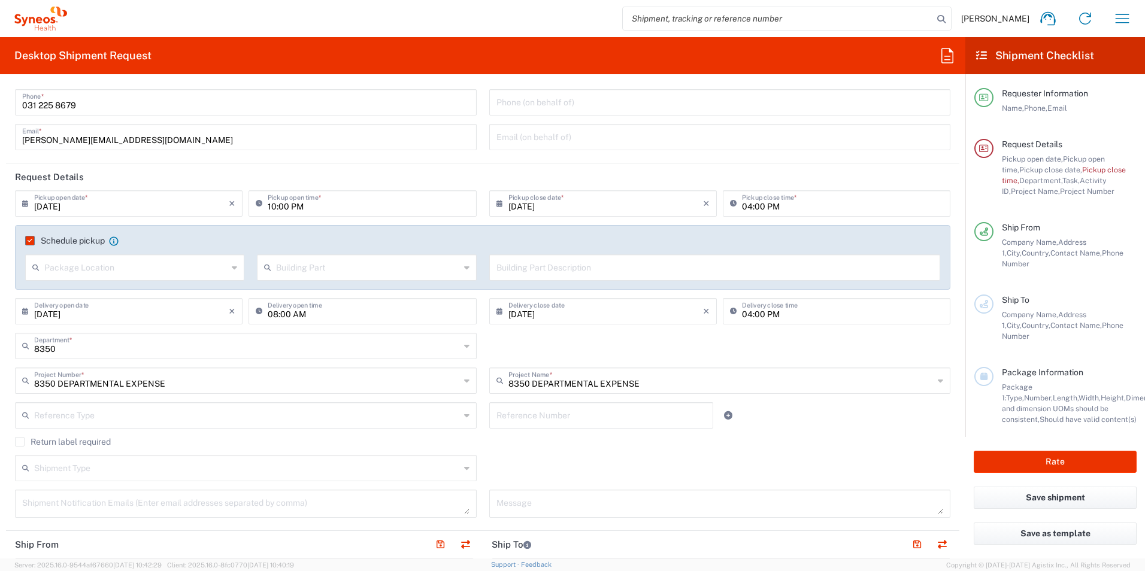
scroll to position [299, 0]
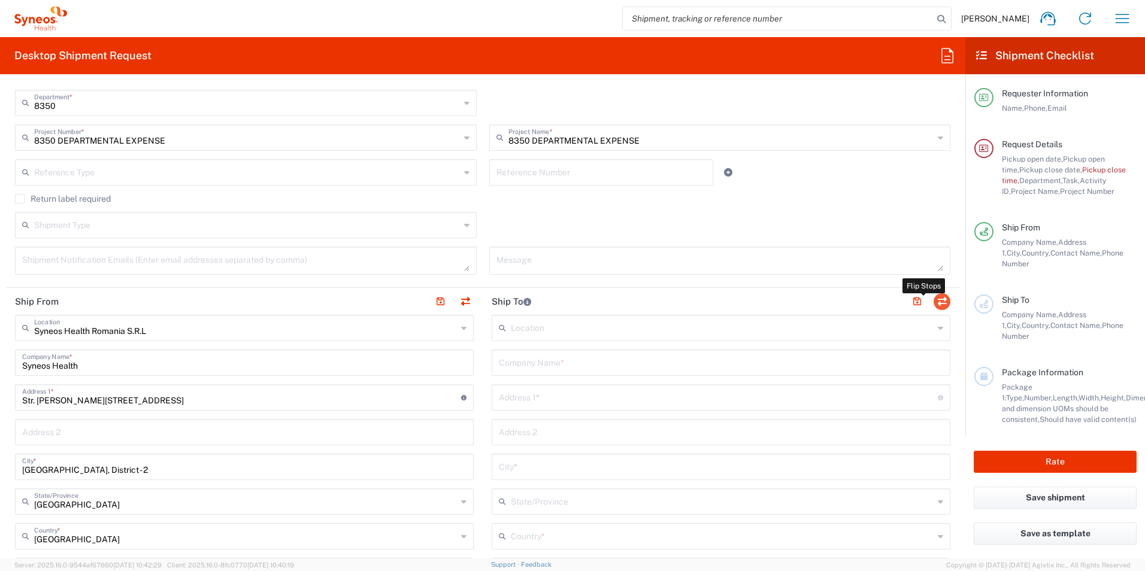
click at [937, 299] on button "button" at bounding box center [942, 301] width 17 height 17
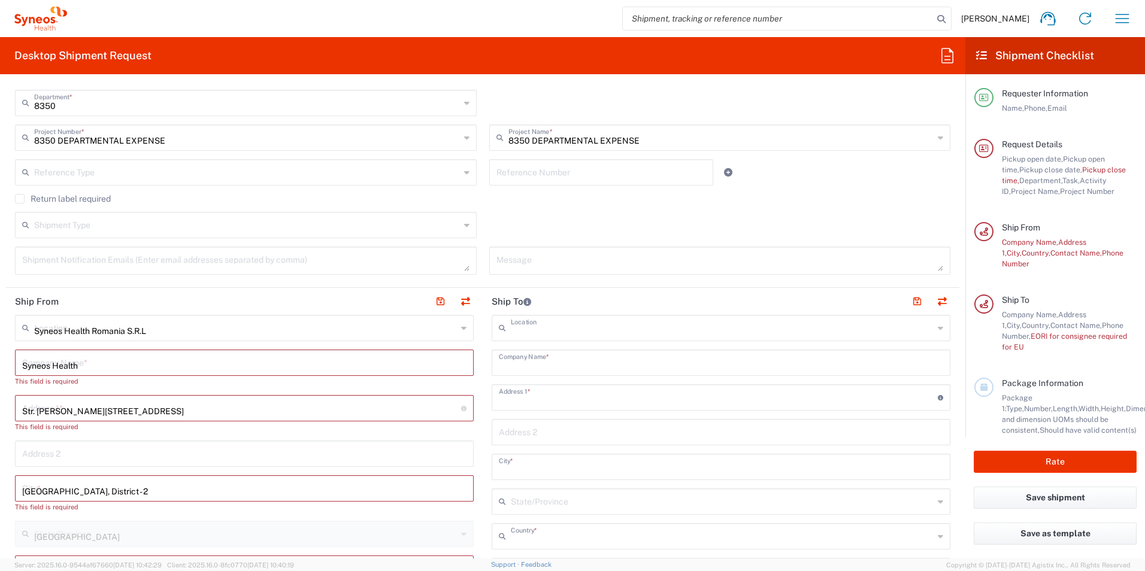
type input "Syneos Health Romania S.R.L"
type input "Syneos Health"
type input "Str. [PERSON_NAME][STREET_ADDRESS]"
type input "[GEOGRAPHIC_DATA], District - 2"
type input "[GEOGRAPHIC_DATA]"
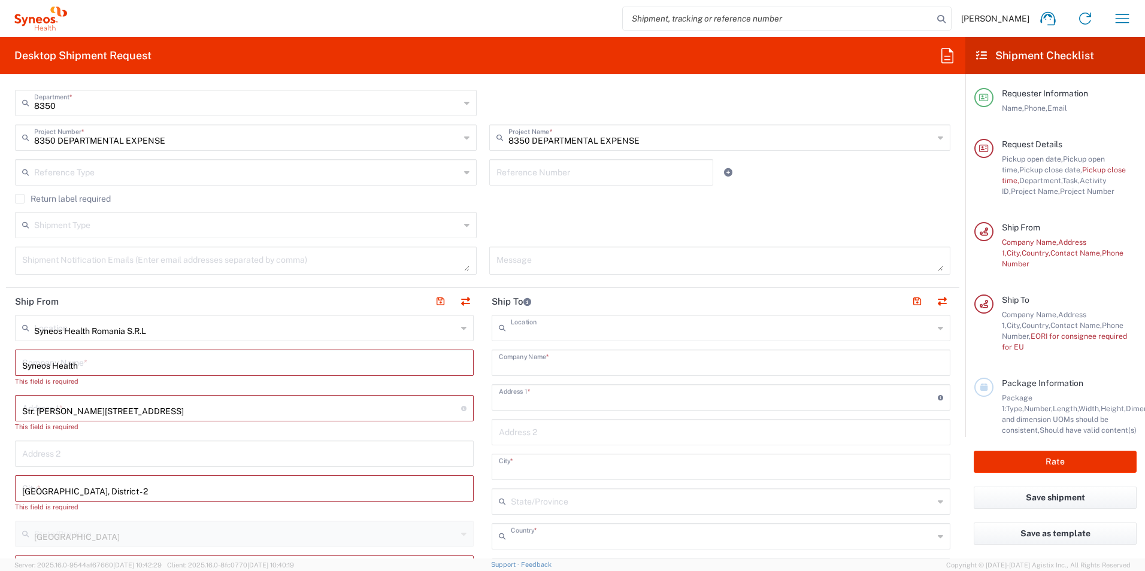
type input "020945"
type input "[PERSON_NAME]"
type input "031 225 8679"
type input "[PERSON_NAME][EMAIL_ADDRESS][DOMAIN_NAME]"
type input "EORI"
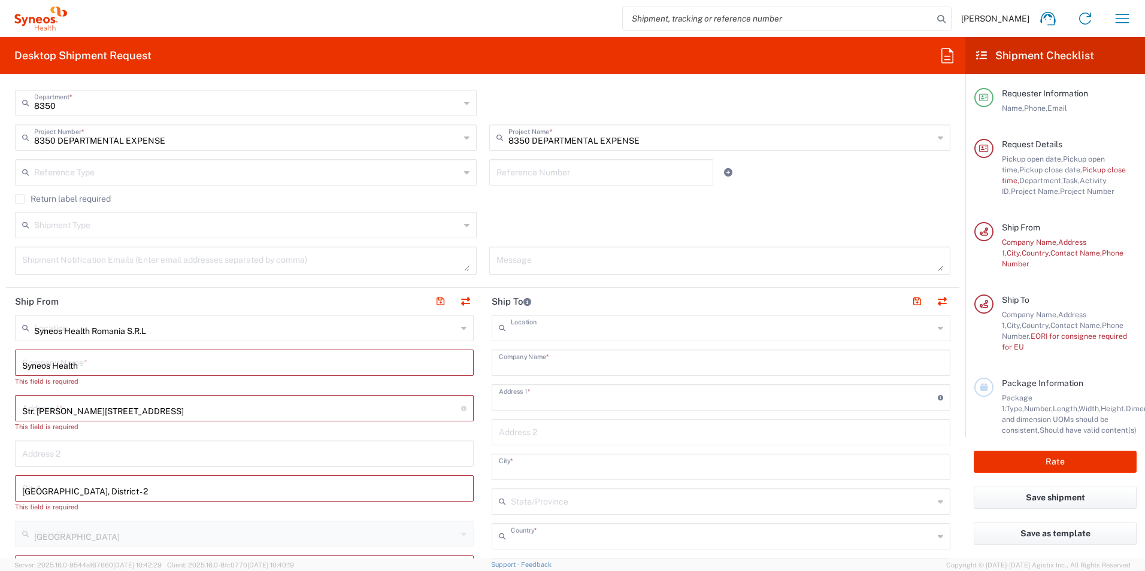
type input "TIN"
type input "9320521"
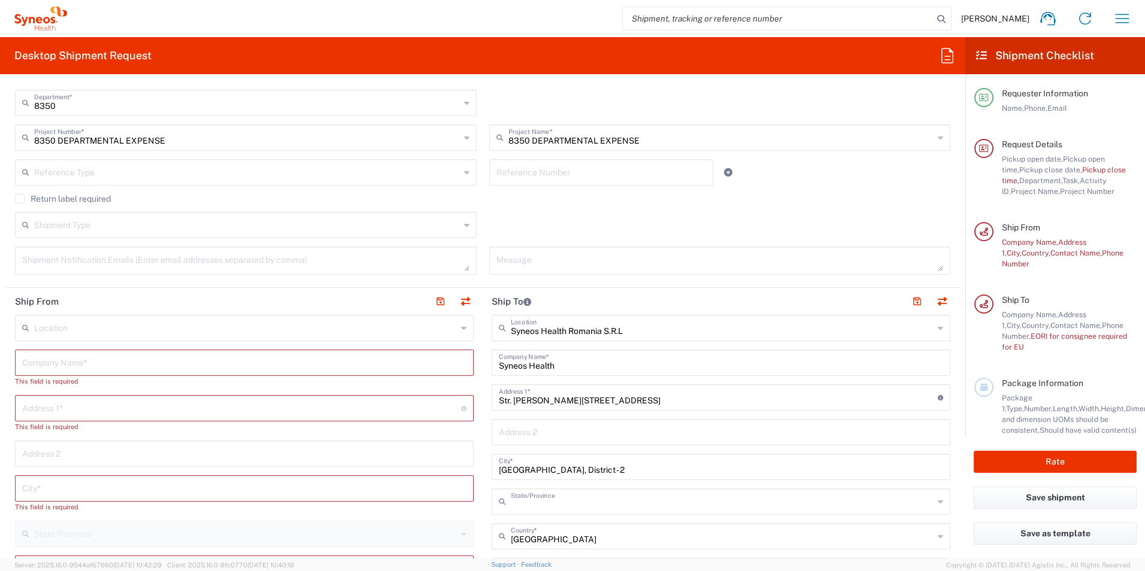
type input "[GEOGRAPHIC_DATA]"
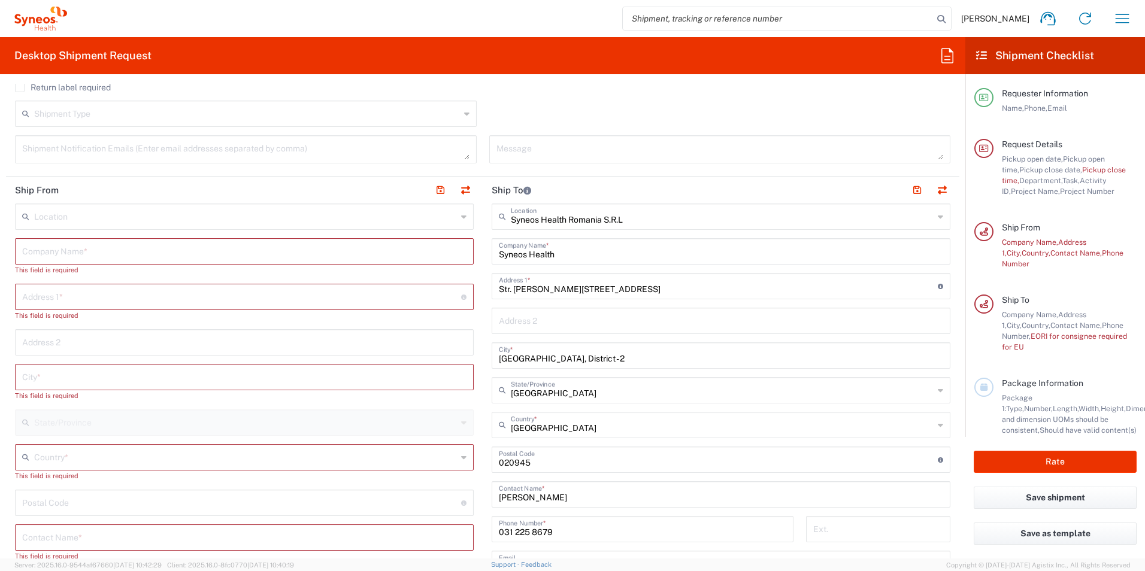
scroll to position [419, 0]
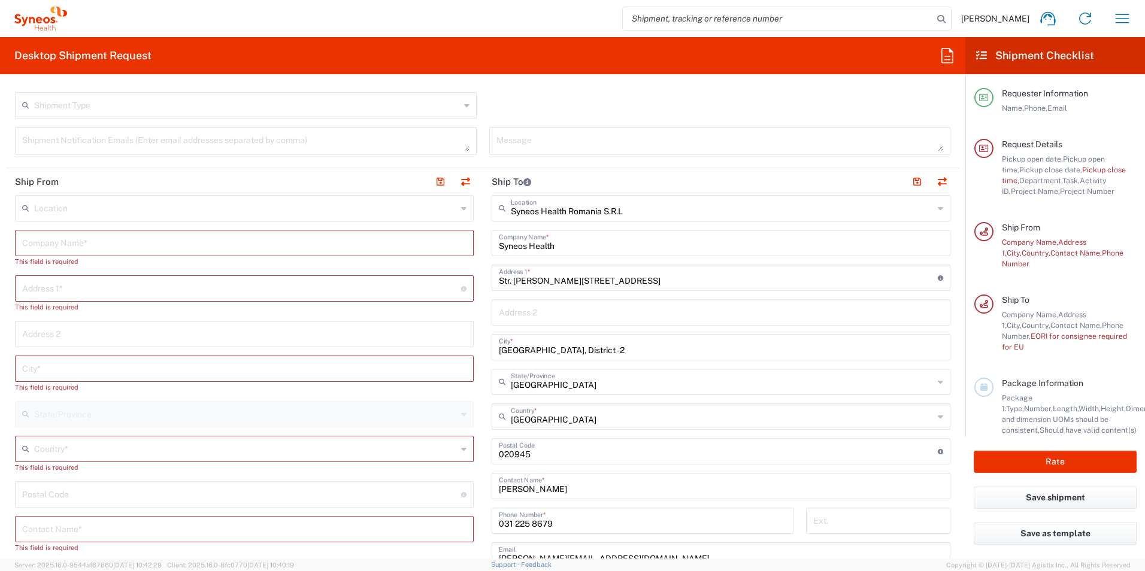
click at [153, 241] on input "text" at bounding box center [244, 242] width 444 height 21
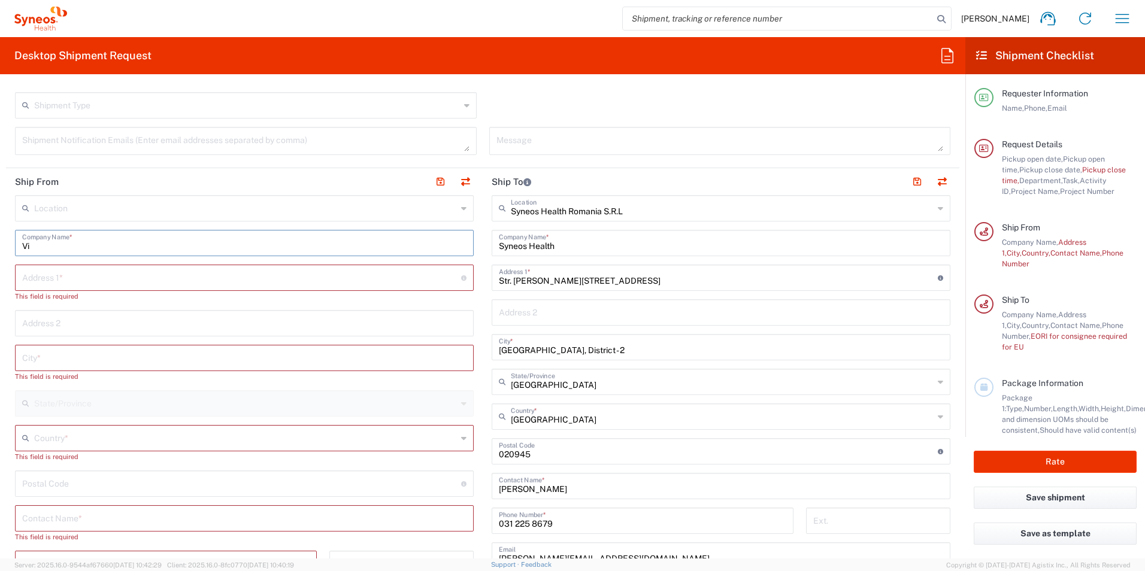
type input "V"
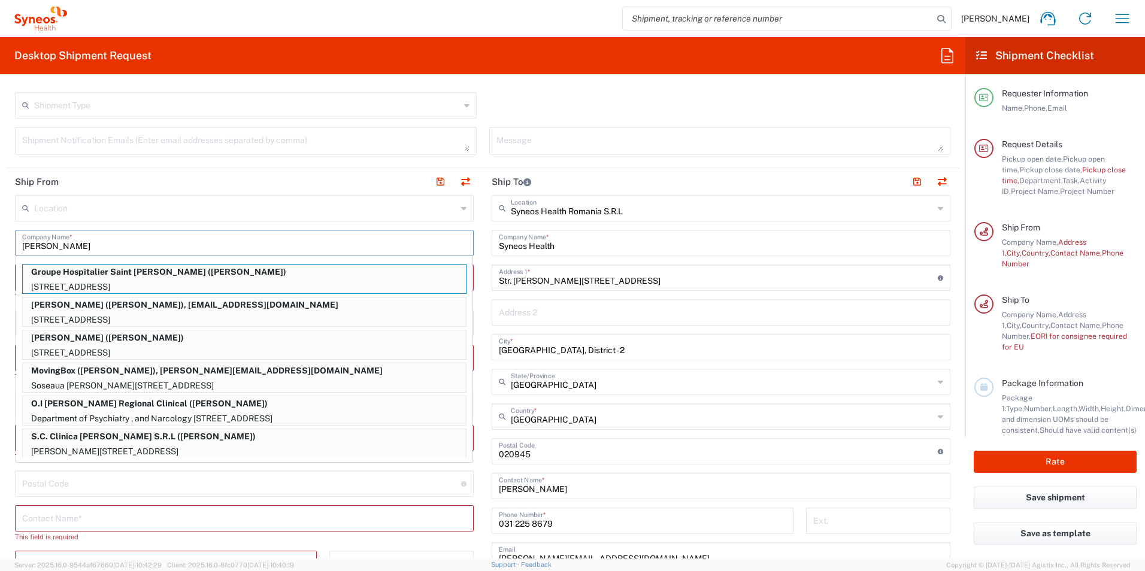
type input "[PERSON_NAME]"
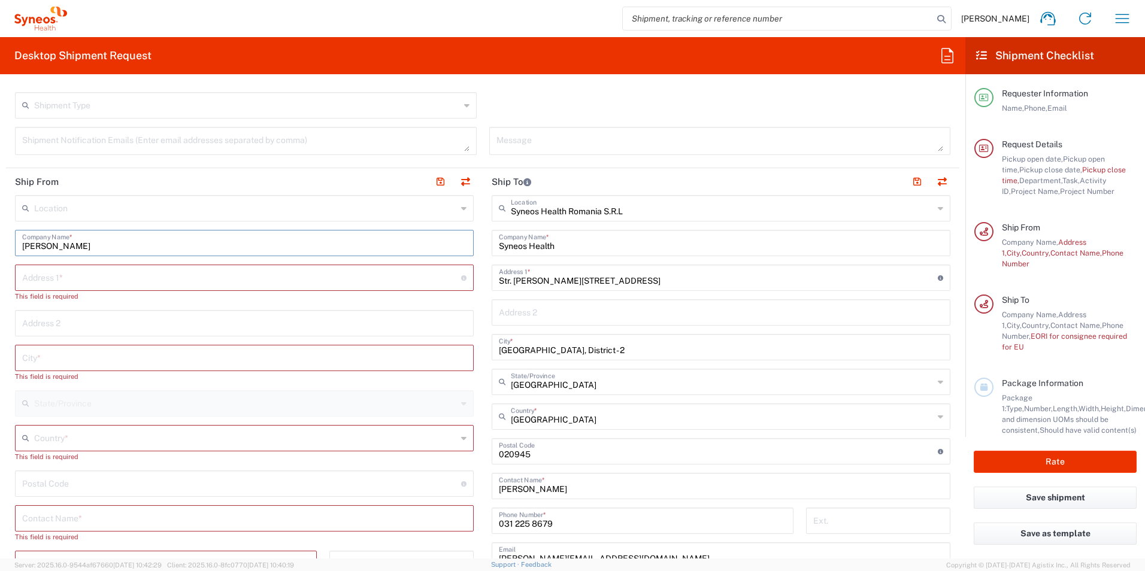
drag, startPoint x: 47, startPoint y: 252, endPoint x: -2, endPoint y: 249, distance: 49.2
click at [0, 249] on html "[PERSON_NAME] Home Shipment estimator Shipment tracking Desktop shipment reques…" at bounding box center [572, 285] width 1145 height 571
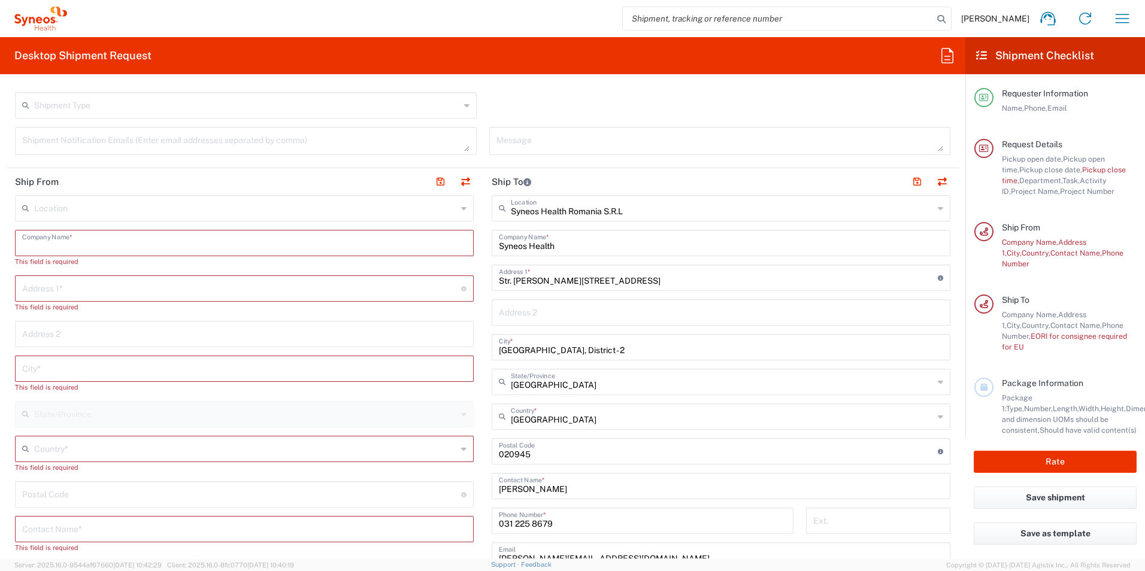
scroll to position [479, 0]
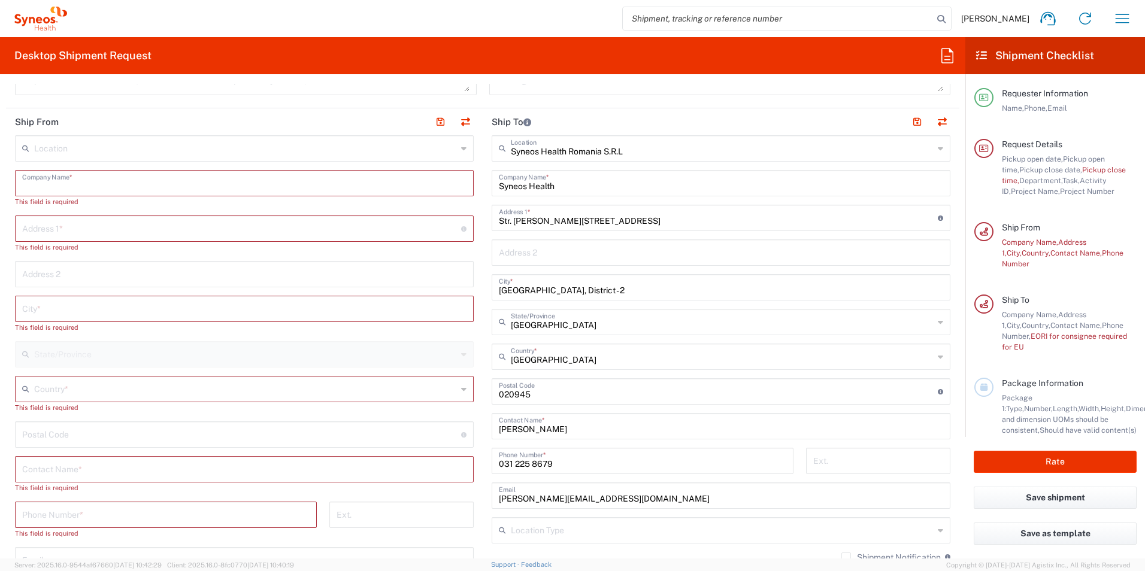
click at [99, 465] on input "text" at bounding box center [244, 468] width 444 height 21
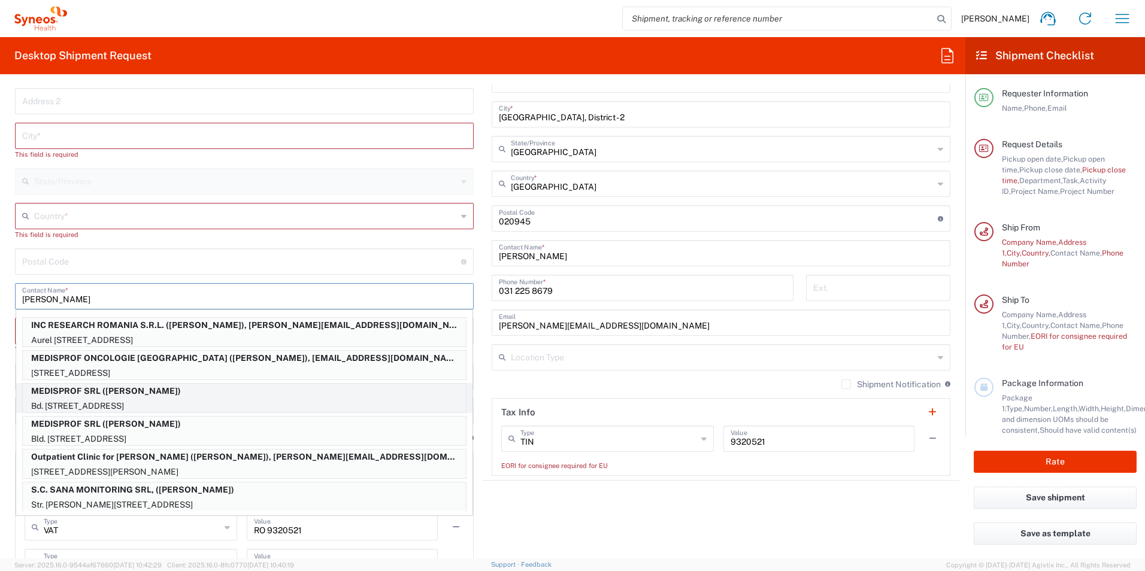
scroll to position [659, 0]
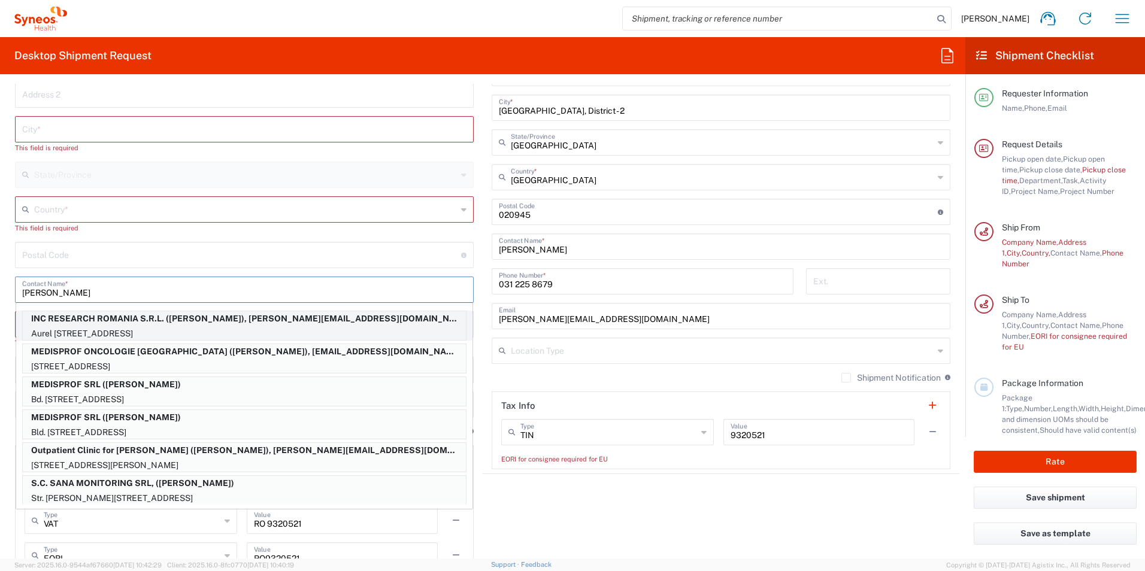
type input "[PERSON_NAME]"
click at [189, 320] on p "INC RESEARCH ROMANIA S.R.L. ([PERSON_NAME]), [PERSON_NAME][EMAIL_ADDRESS][DOMAI…" at bounding box center [244, 318] width 443 height 15
type input "INC RESEARCH ROMANIA S.R.L."
type input "[PERSON_NAME] nr 16 bloc 142"
type input "sc 1 ap 5"
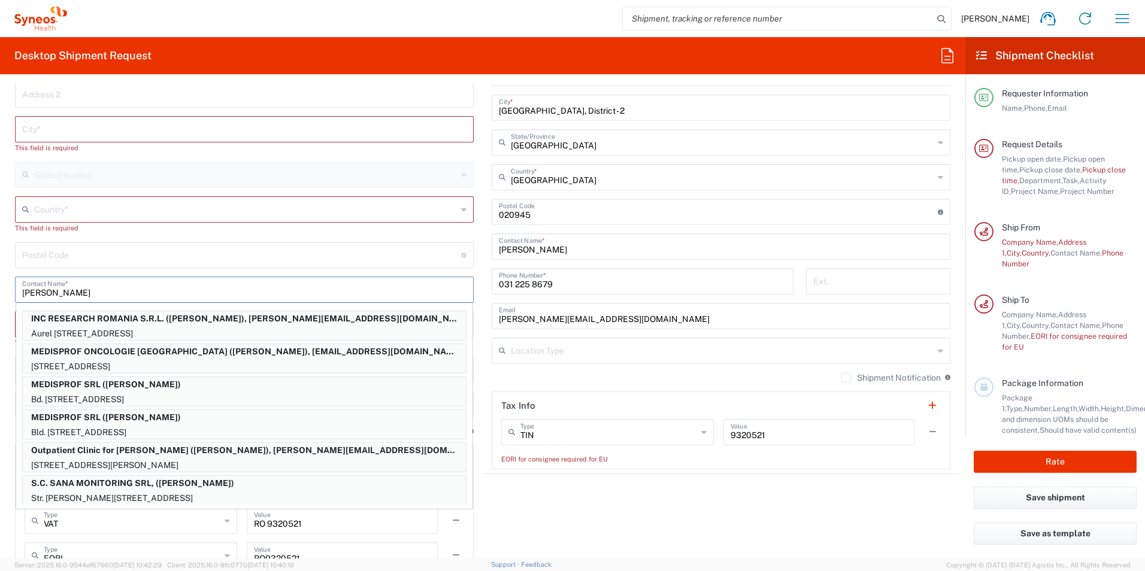
type input "Craiova"
type input "200575"
type input "[PERSON_NAME]"
type input "730870100"
type input "[PERSON_NAME][EMAIL_ADDRESS][DOMAIN_NAME]"
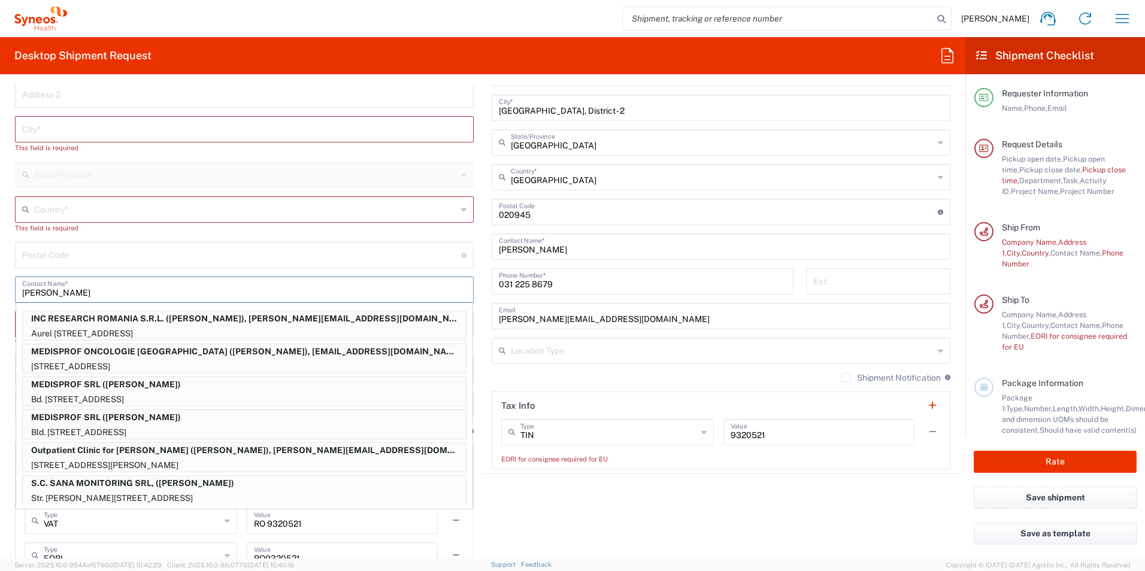
type input "Sender/Shipper"
type input "Delivery Duty Paid"
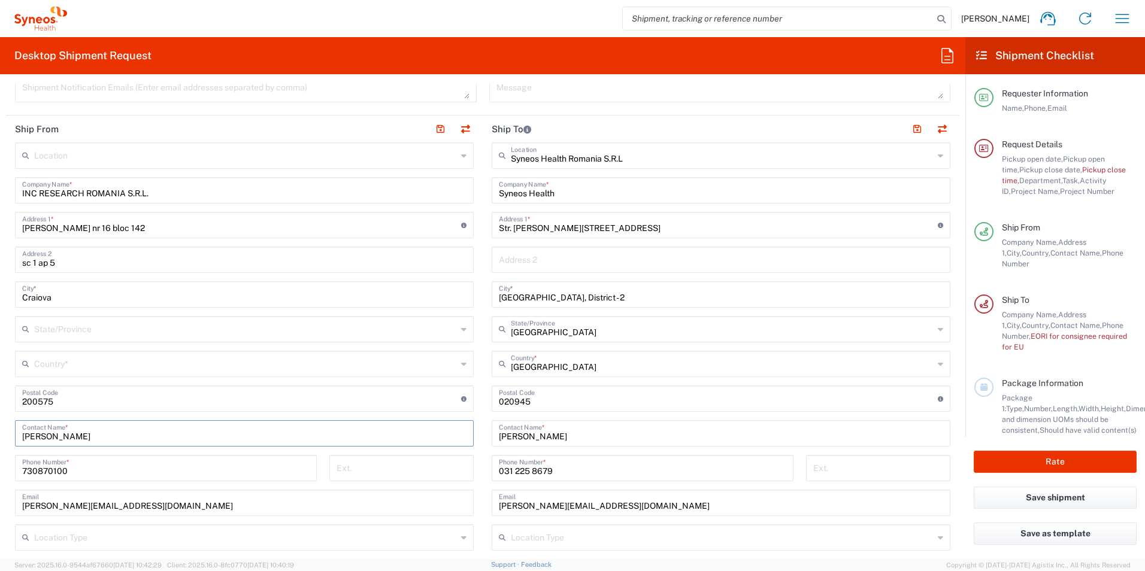
scroll to position [458, 0]
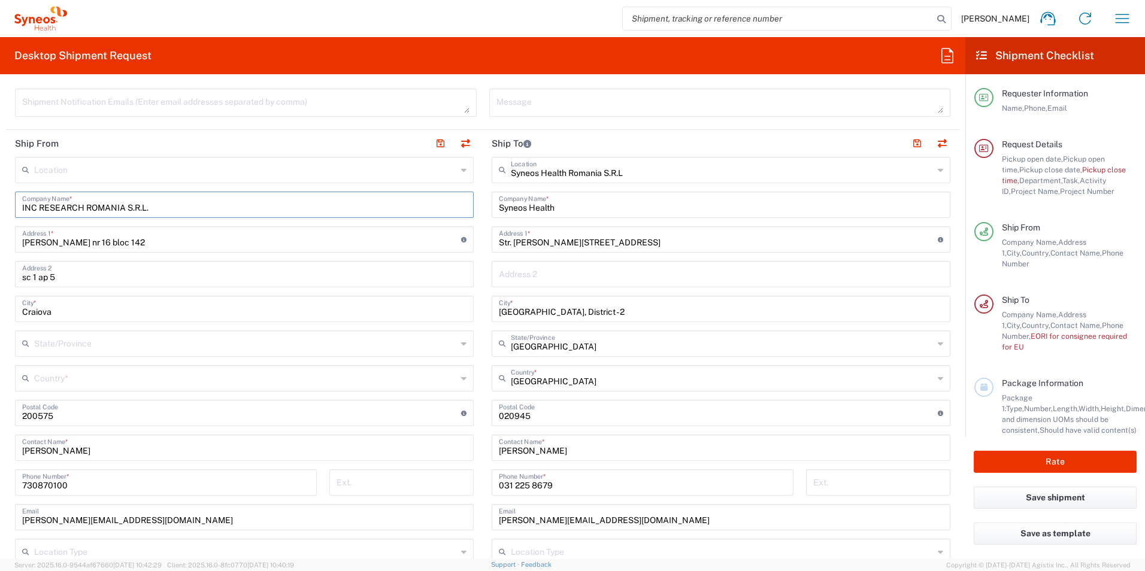
drag, startPoint x: 156, startPoint y: 210, endPoint x: -2, endPoint y: 210, distance: 158.7
click at [0, 210] on html "[PERSON_NAME] Home Shipment estimator Shipment tracking Desktop shipment reques…" at bounding box center [572, 285] width 1145 height 571
click at [120, 208] on input "Syneos Health SRL" at bounding box center [244, 203] width 444 height 21
type input "Syneos Health SRL"
drag, startPoint x: 161, startPoint y: 246, endPoint x: -2, endPoint y: 245, distance: 162.9
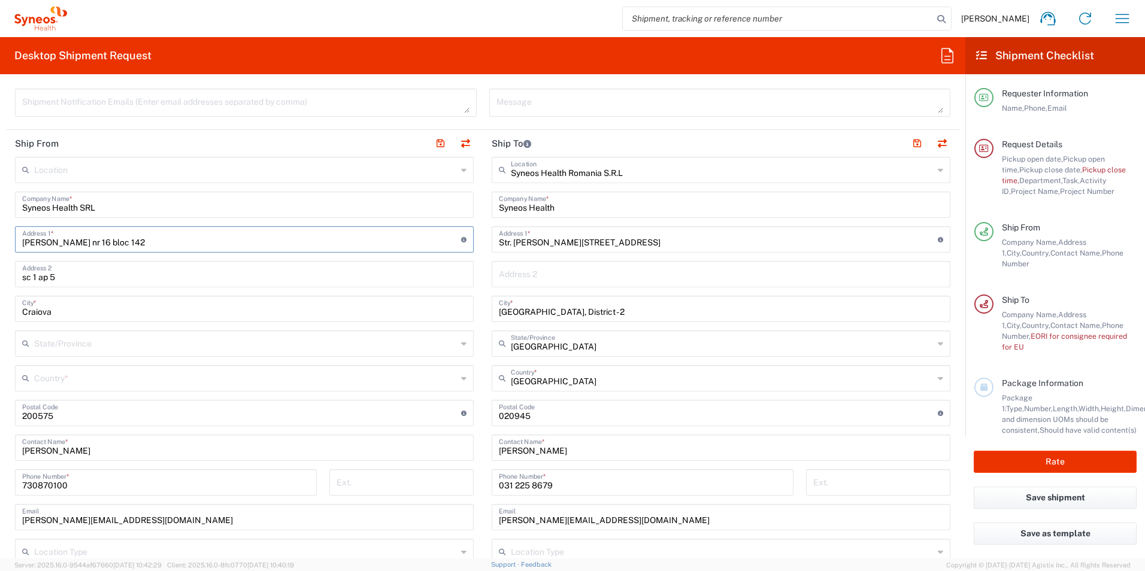
click at [0, 245] on html "[PERSON_NAME] Home Shipment estimator Shipment tracking Desktop shipment reques…" at bounding box center [572, 285] width 1145 height 571
type input "podari"
drag, startPoint x: 88, startPoint y: 249, endPoint x: -2, endPoint y: 239, distance: 90.9
click at [0, 239] on html "[PERSON_NAME] Home Shipment estimator Shipment tracking Desktop shipment reques…" at bounding box center [572, 285] width 1145 height 571
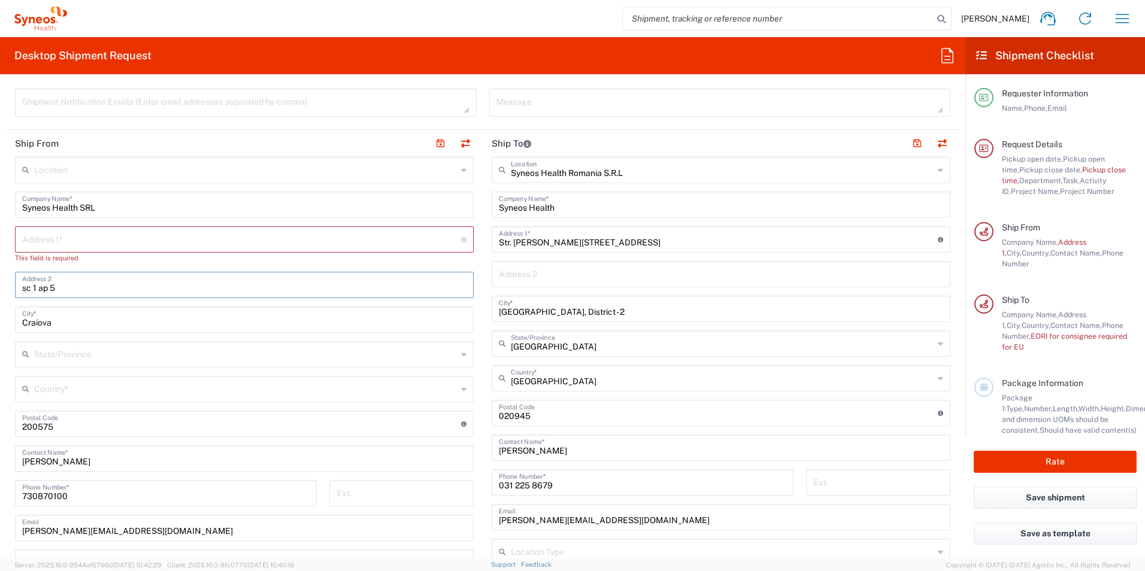
drag, startPoint x: 77, startPoint y: 293, endPoint x: -2, endPoint y: 293, distance: 79.7
click at [0, 293] on html "[PERSON_NAME] Home Shipment estimator Shipment tracking Desktop shipment reques…" at bounding box center [572, 285] width 1145 height 571
drag, startPoint x: 13, startPoint y: 326, endPoint x: -2, endPoint y: 326, distance: 15.0
click at [0, 326] on html "[PERSON_NAME] Home Shipment estimator Shipment tracking Desktop shipment reques…" at bounding box center [572, 285] width 1145 height 571
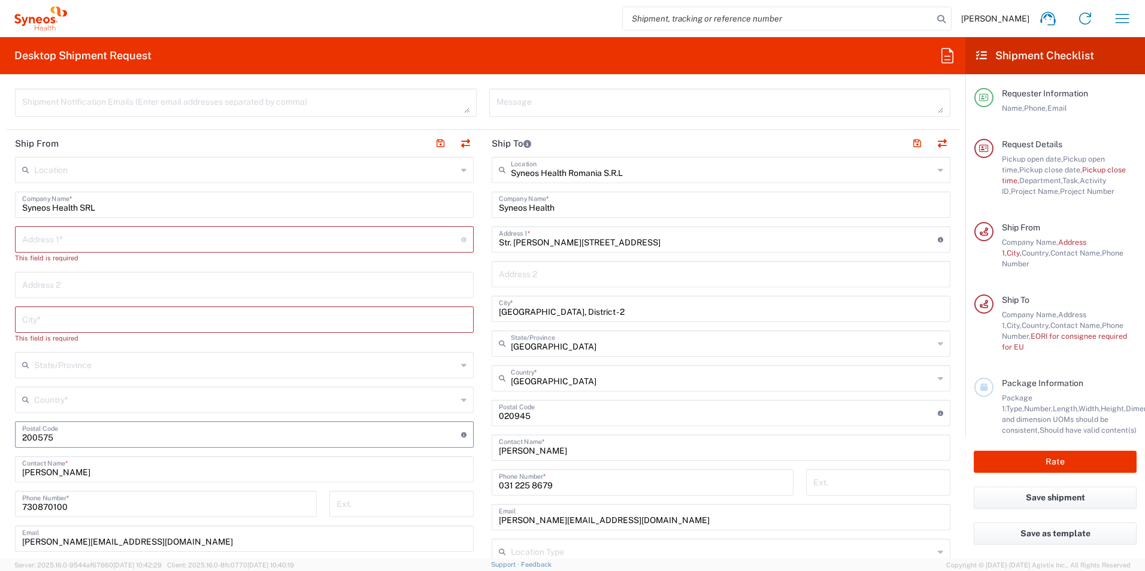
drag, startPoint x: 11, startPoint y: 442, endPoint x: -2, endPoint y: 441, distance: 13.2
click at [0, 441] on html "[PERSON_NAME] Home Shipment estimator Shipment tracking Desktop shipment reques…" at bounding box center [572, 285] width 1145 height 571
drag, startPoint x: 8, startPoint y: 510, endPoint x: -2, endPoint y: 510, distance: 10.8
click at [0, 510] on html "[PERSON_NAME] Home Shipment estimator Shipment tracking Desktop shipment reques…" at bounding box center [572, 285] width 1145 height 571
drag, startPoint x: 159, startPoint y: 554, endPoint x: 131, endPoint y: 554, distance: 28.1
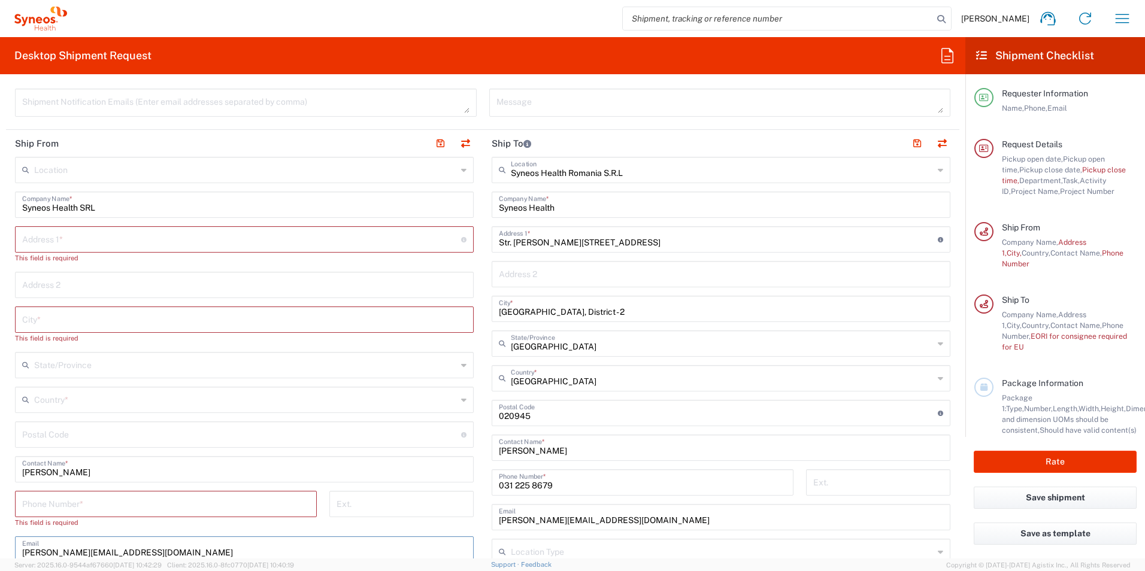
click at [131, 554] on input "[PERSON_NAME][EMAIL_ADDRESS][DOMAIN_NAME]" at bounding box center [244, 548] width 444 height 21
click at [170, 456] on div "[PERSON_NAME] Contact Name *" at bounding box center [244, 469] width 459 height 26
click at [152, 474] on input "[PERSON_NAME]" at bounding box center [244, 468] width 444 height 21
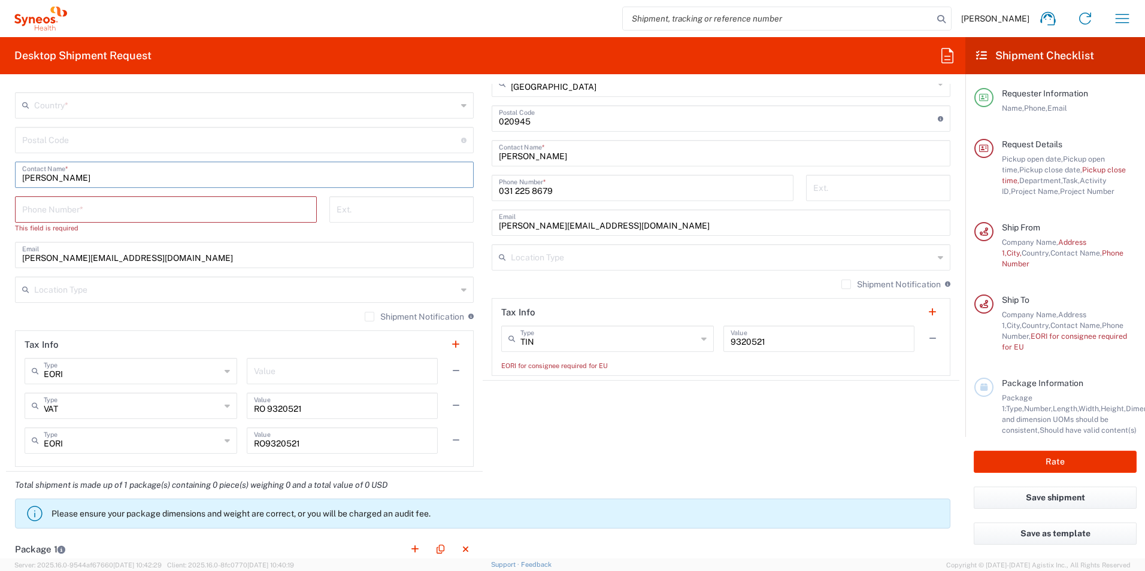
scroll to position [757, 0]
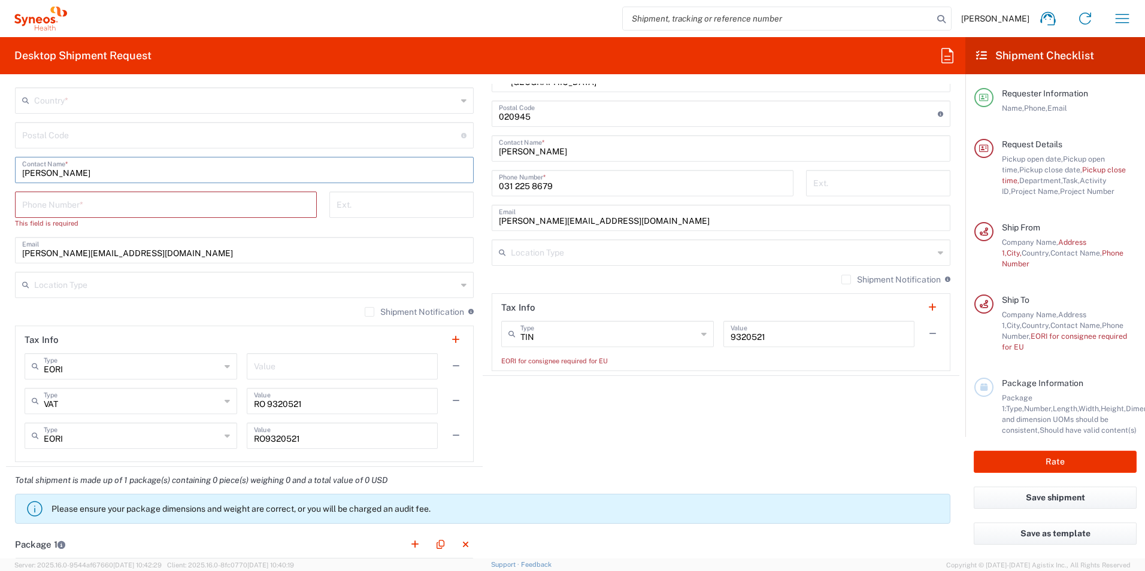
click at [187, 329] on header "Tax Info" at bounding box center [245, 339] width 458 height 27
click at [175, 251] on input "[PERSON_NAME][EMAIL_ADDRESS][DOMAIN_NAME]" at bounding box center [244, 249] width 444 height 21
drag, startPoint x: 159, startPoint y: 207, endPoint x: 150, endPoint y: 179, distance: 29.0
click at [159, 207] on input "tel" at bounding box center [165, 203] width 287 height 21
click at [141, 172] on input "[PERSON_NAME]" at bounding box center [244, 169] width 444 height 21
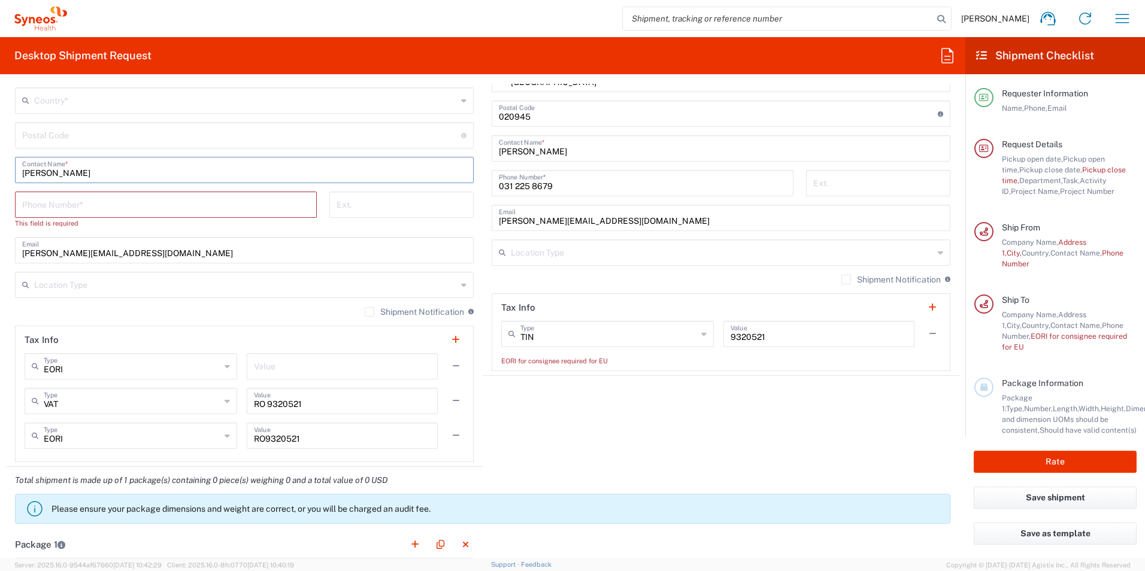
drag, startPoint x: 111, startPoint y: 178, endPoint x: -2, endPoint y: 173, distance: 113.3
click at [0, 173] on html "[PERSON_NAME] Home Shipment estimator Shipment tracking Desktop shipment reques…" at bounding box center [572, 285] width 1145 height 571
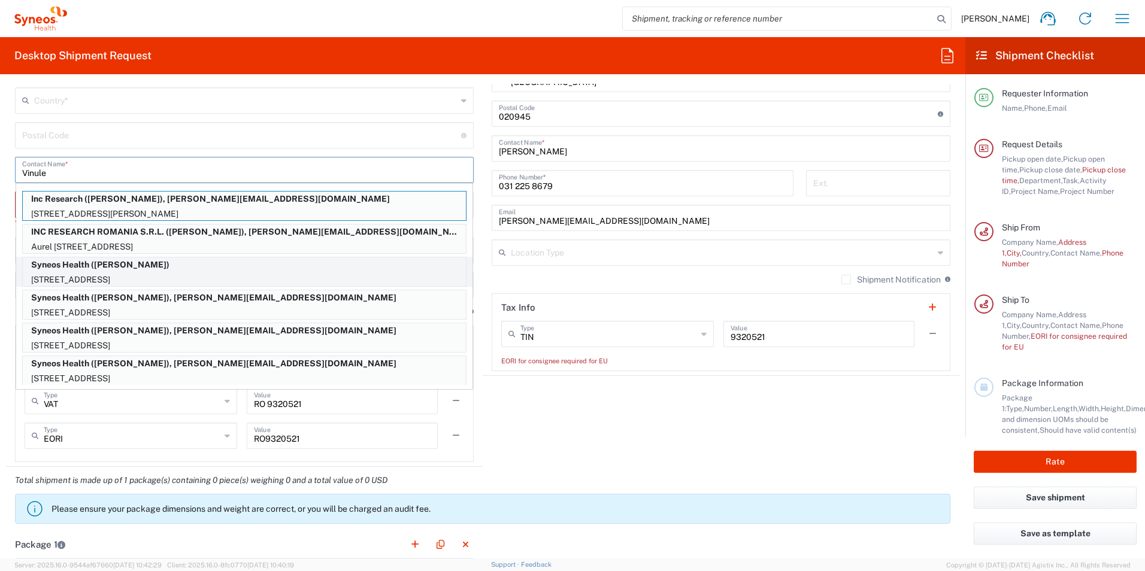
type input "Vinule"
click at [120, 273] on p "[STREET_ADDRESS]" at bounding box center [244, 280] width 443 height 15
type input "Syneos Health"
type input "[STREET_ADDRESS]"
type input "Satul de vacanta"
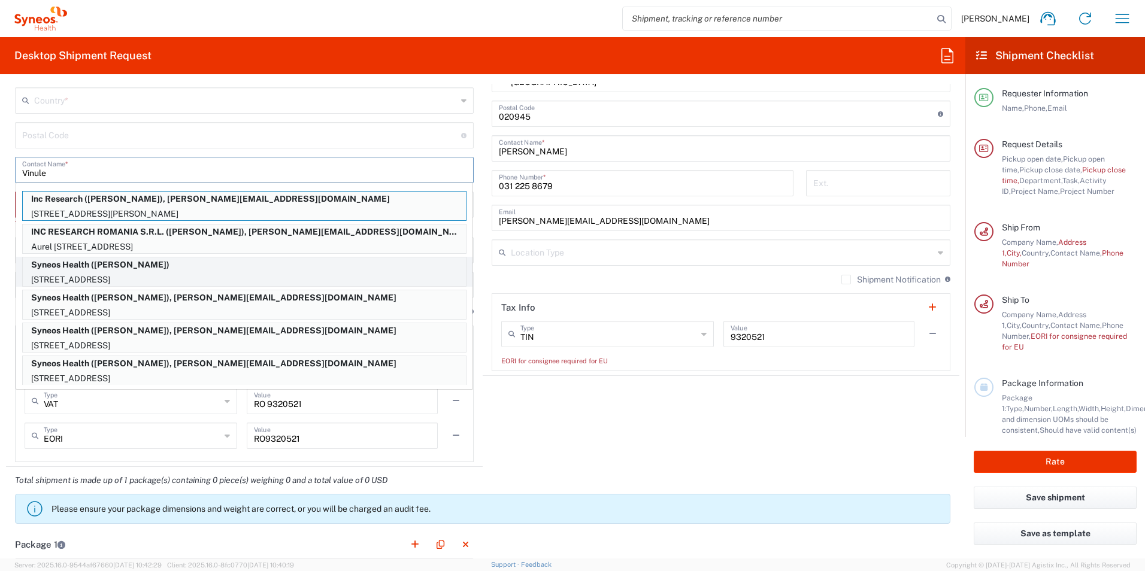
type input "Podari"
type input "[GEOGRAPHIC_DATA]"
type input "207465"
type input "[PERSON_NAME]"
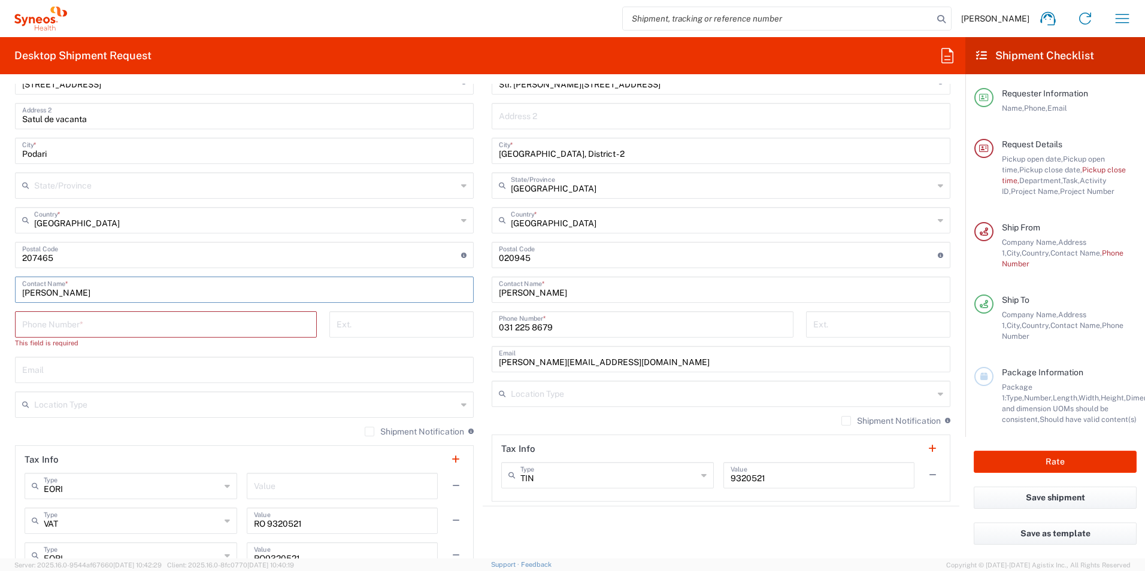
scroll to position [556, 0]
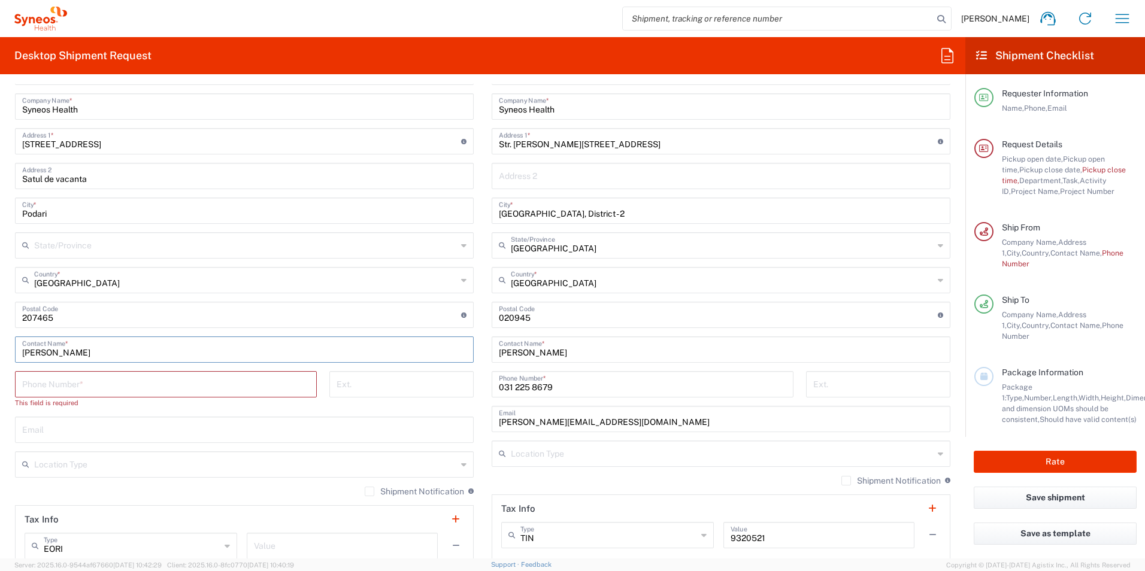
click at [151, 391] on input "tel" at bounding box center [165, 383] width 287 height 21
click at [111, 386] on input "tel" at bounding box center [165, 383] width 287 height 21
paste input "40 312258674"
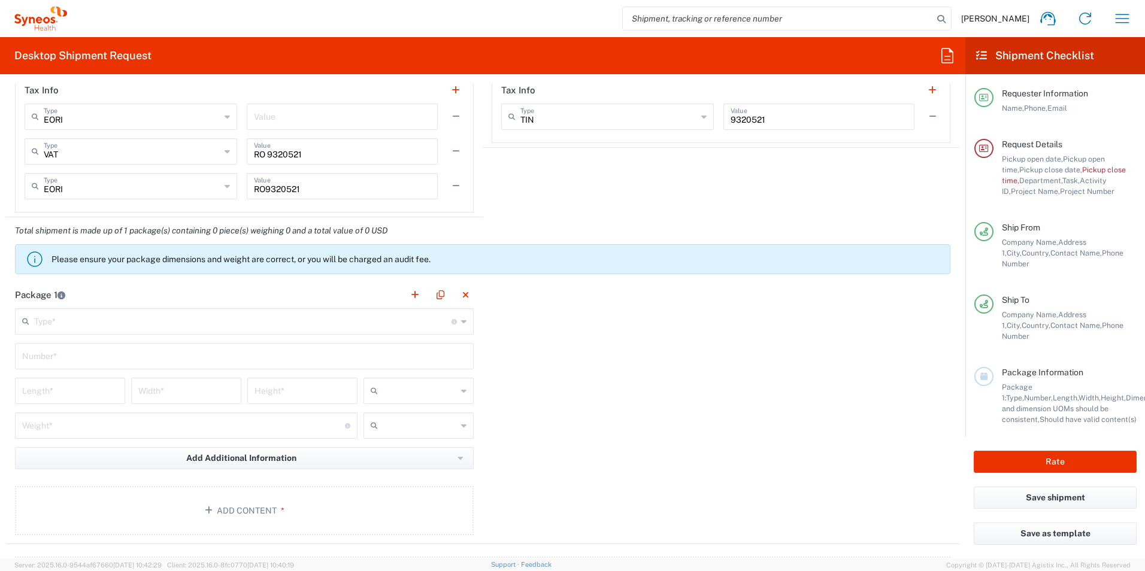
scroll to position [975, 0]
type input "40 312258674"
click at [293, 323] on input "text" at bounding box center [242, 320] width 417 height 21
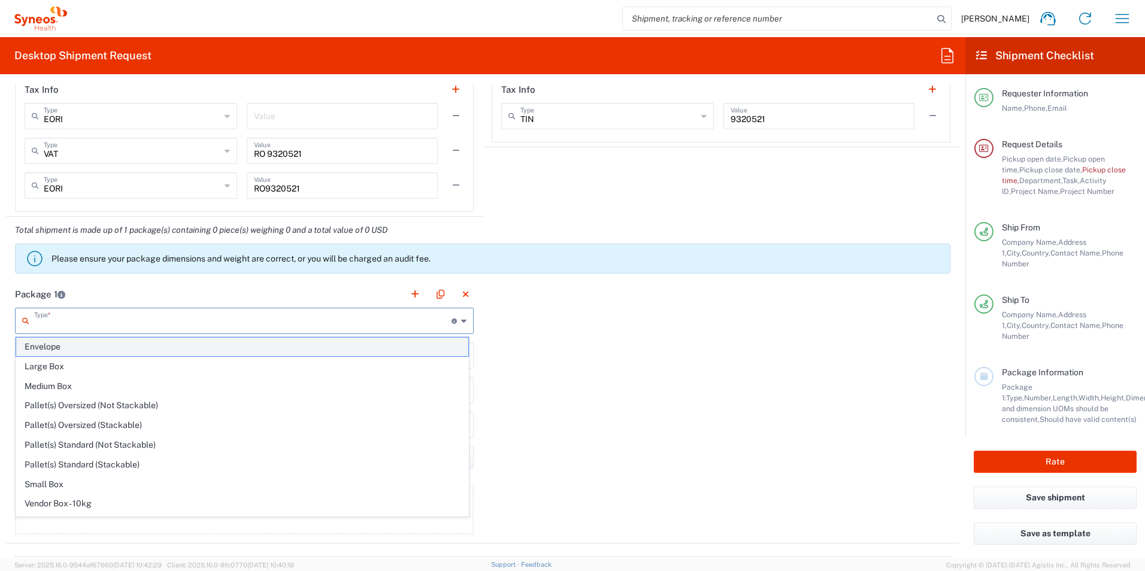
click at [241, 349] on span "Envelope" at bounding box center [242, 347] width 452 height 19
type input "Envelope"
type input "1"
type input "9.5"
type input "12.5"
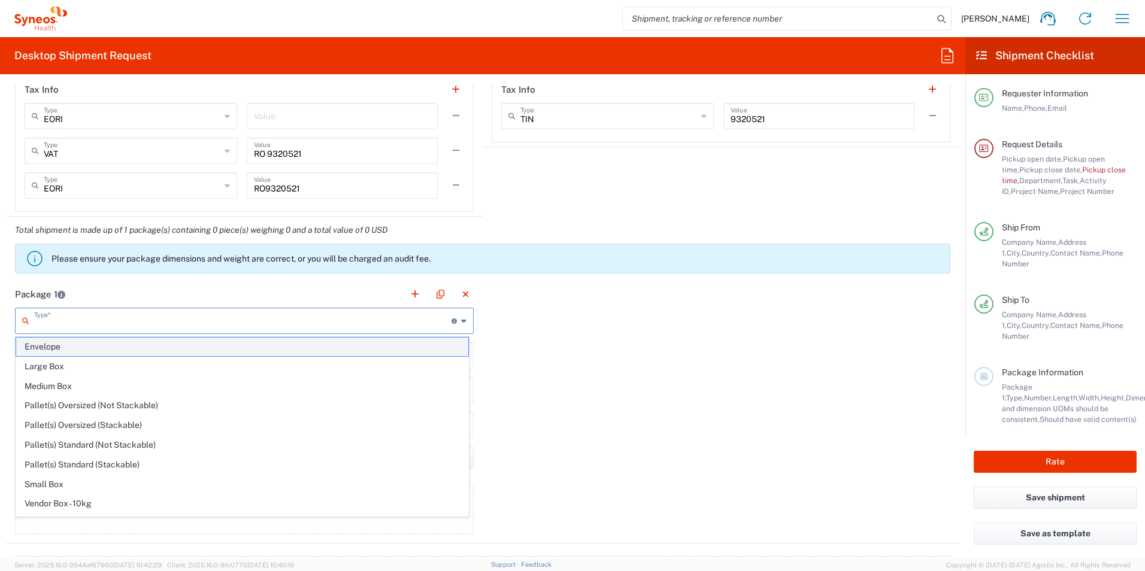
type input "0.25"
type input "in"
type input "0.45"
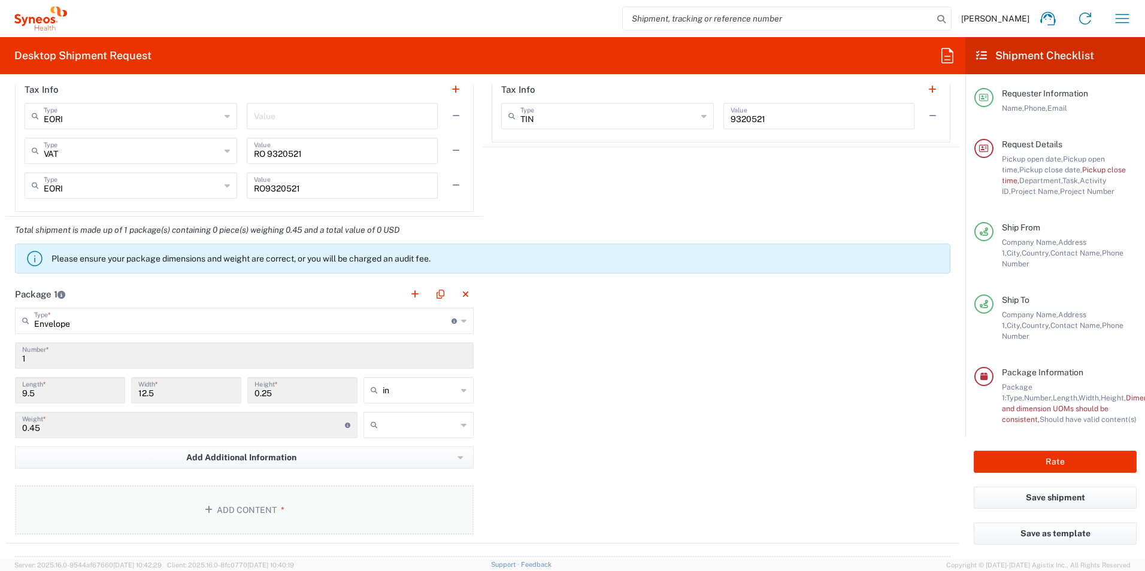
click at [253, 514] on button "Add Content *" at bounding box center [244, 510] width 459 height 49
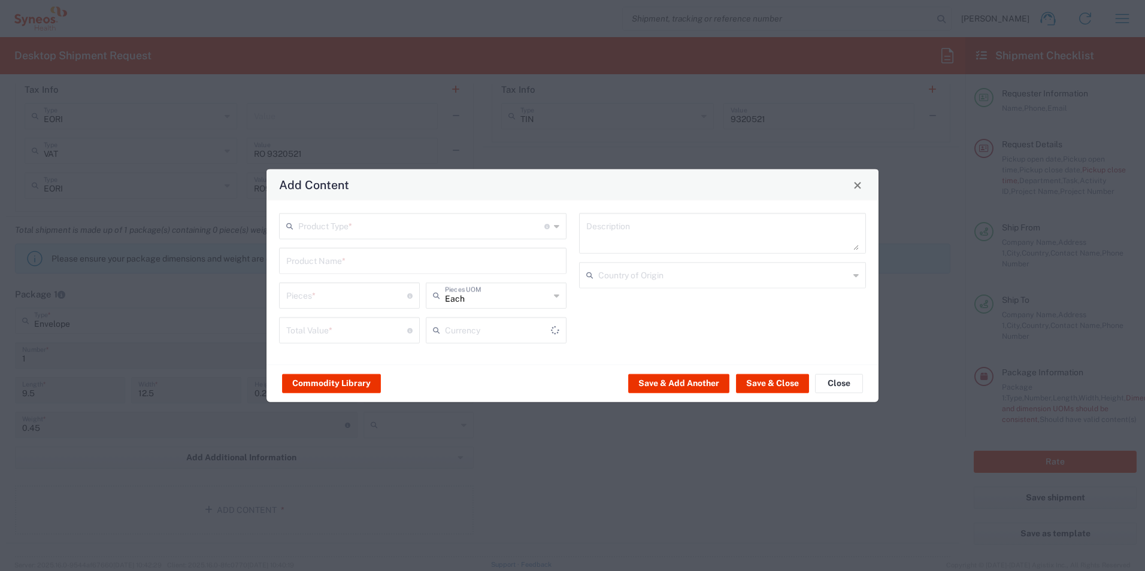
type input "US Dollar"
click at [468, 217] on input "text" at bounding box center [421, 225] width 246 height 21
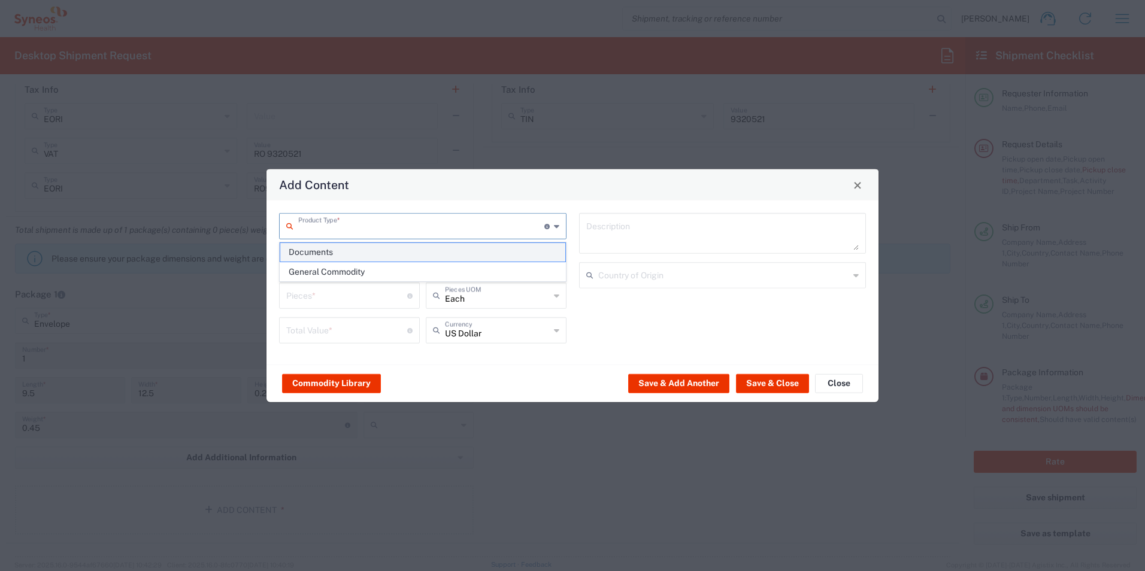
click at [385, 253] on span "Documents" at bounding box center [422, 252] width 285 height 19
type input "Documents"
type input "1"
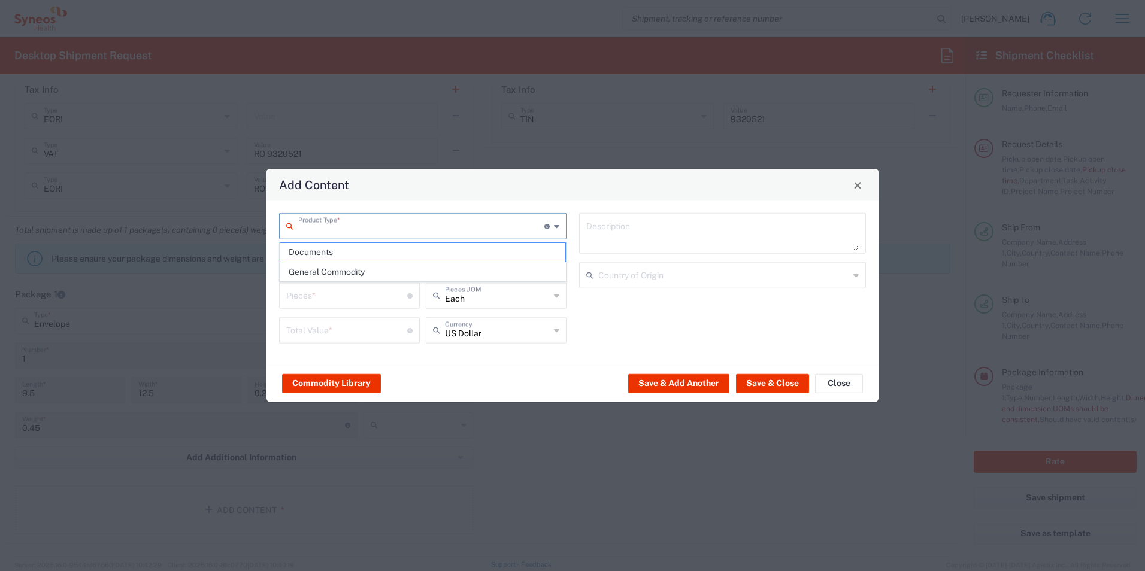
type textarea "Documents"
click at [773, 387] on button "Save & Close" at bounding box center [772, 383] width 73 height 19
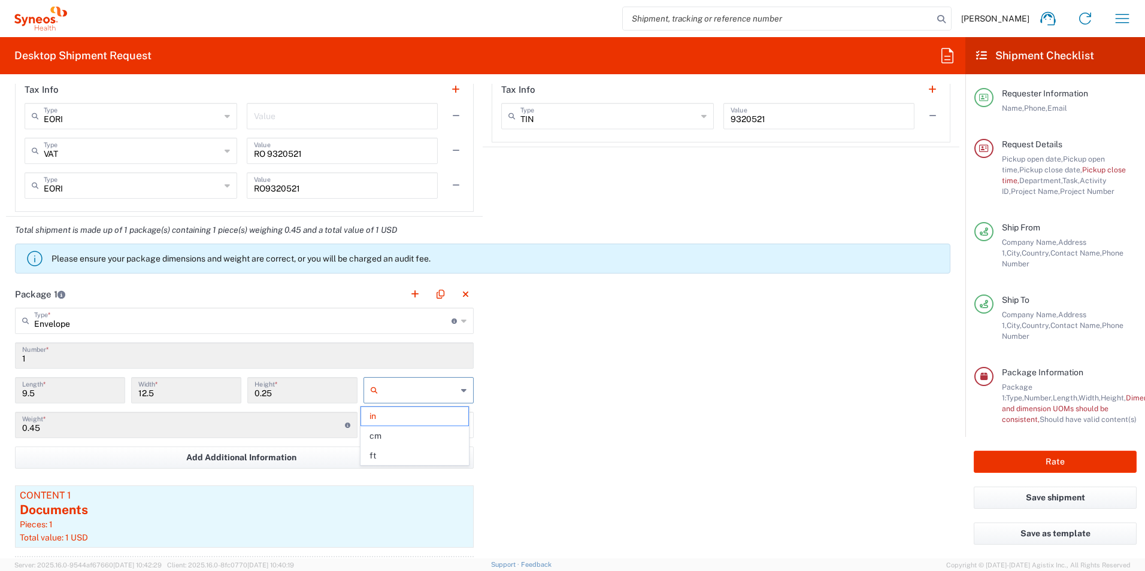
click at [400, 397] on input "text" at bounding box center [420, 390] width 74 height 19
click at [402, 432] on span "cm" at bounding box center [414, 436] width 107 height 19
type input "24.13"
type input "31.75"
type input "0.64"
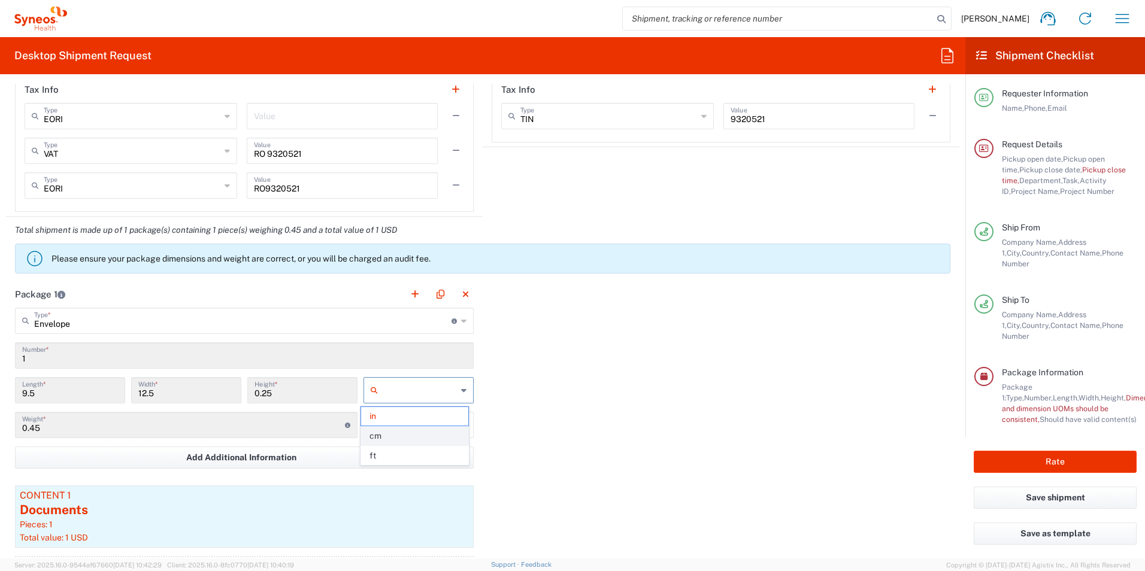
type input "cm"
click at [401, 420] on input "text" at bounding box center [420, 425] width 74 height 19
click at [407, 451] on span "kgs" at bounding box center [414, 451] width 107 height 19
type input "kgs"
click at [778, 419] on div "Package 1 Envelope Type * Material used to package goods Envelope Large Box Med…" at bounding box center [482, 448] width 953 height 334
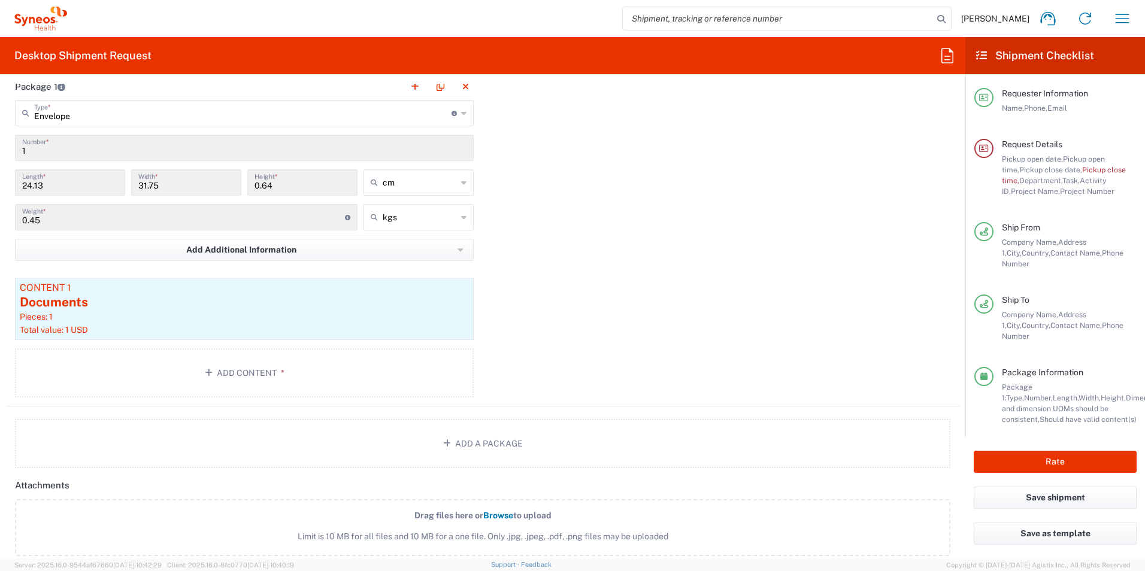
scroll to position [1215, 0]
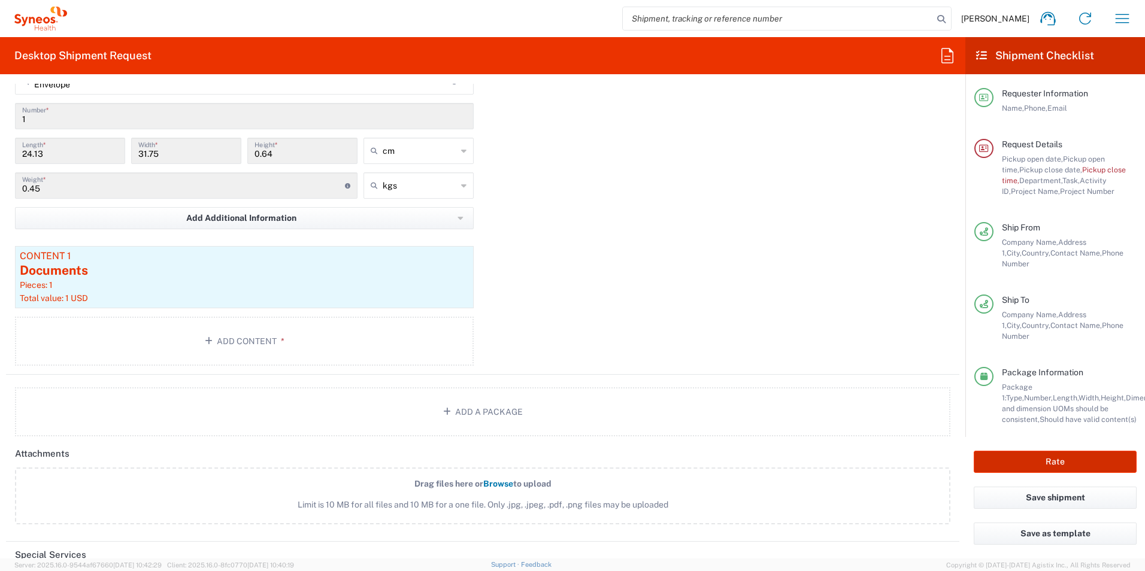
click at [1037, 452] on button "Rate" at bounding box center [1055, 462] width 163 height 22
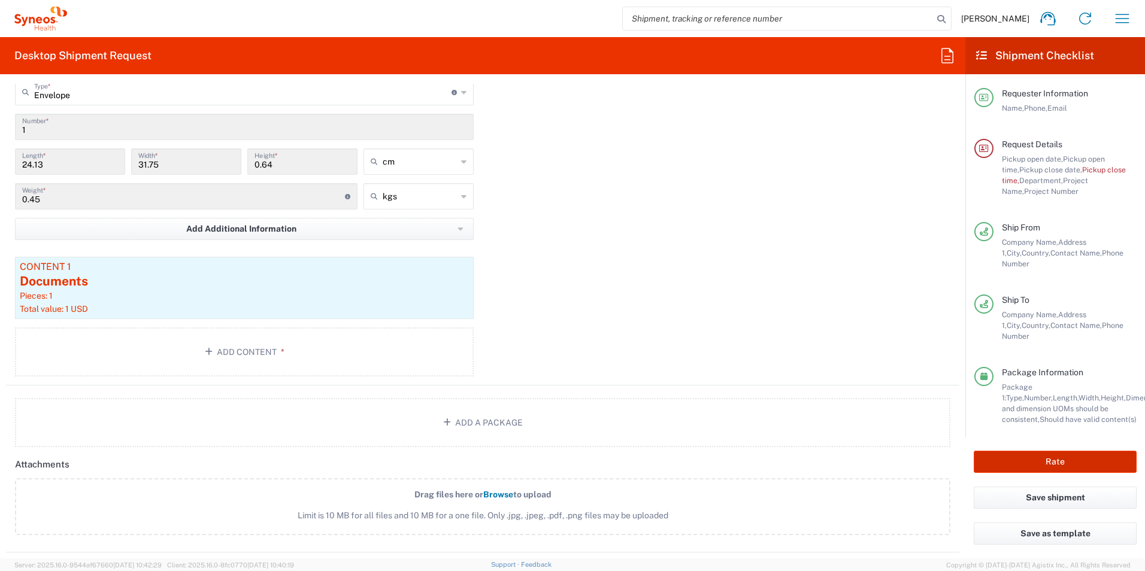
scroll to position [1225, 0]
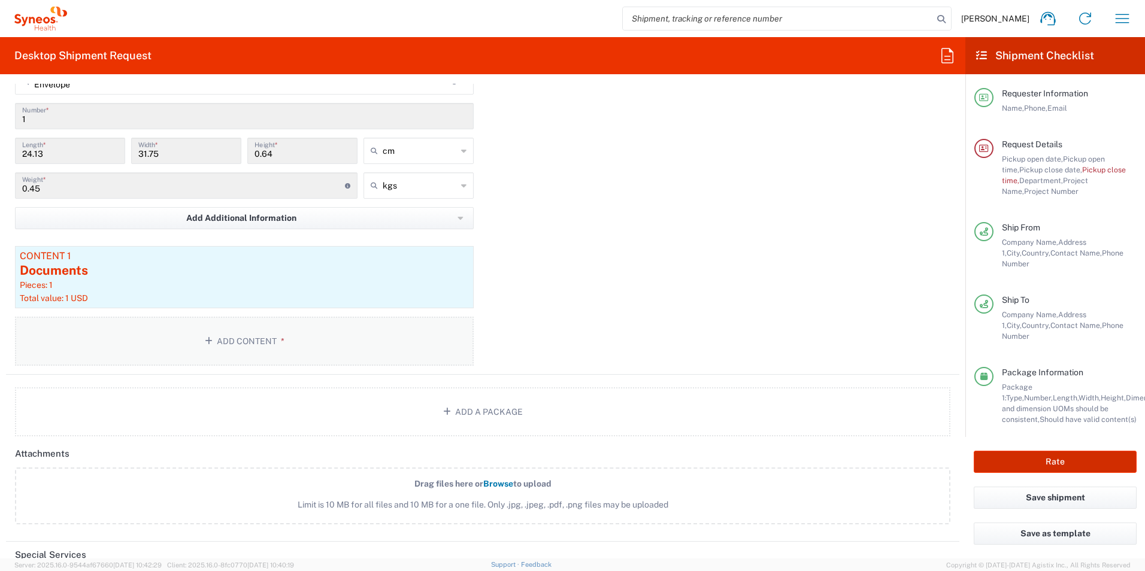
type input "8350 DEPARTMENTAL EXPENSE"
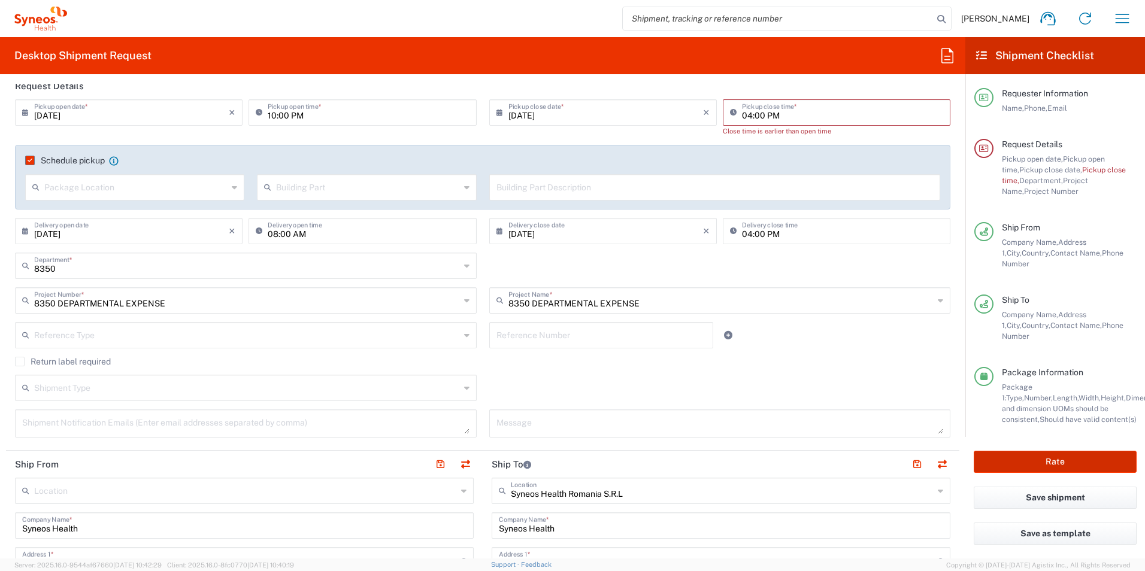
scroll to position [0, 0]
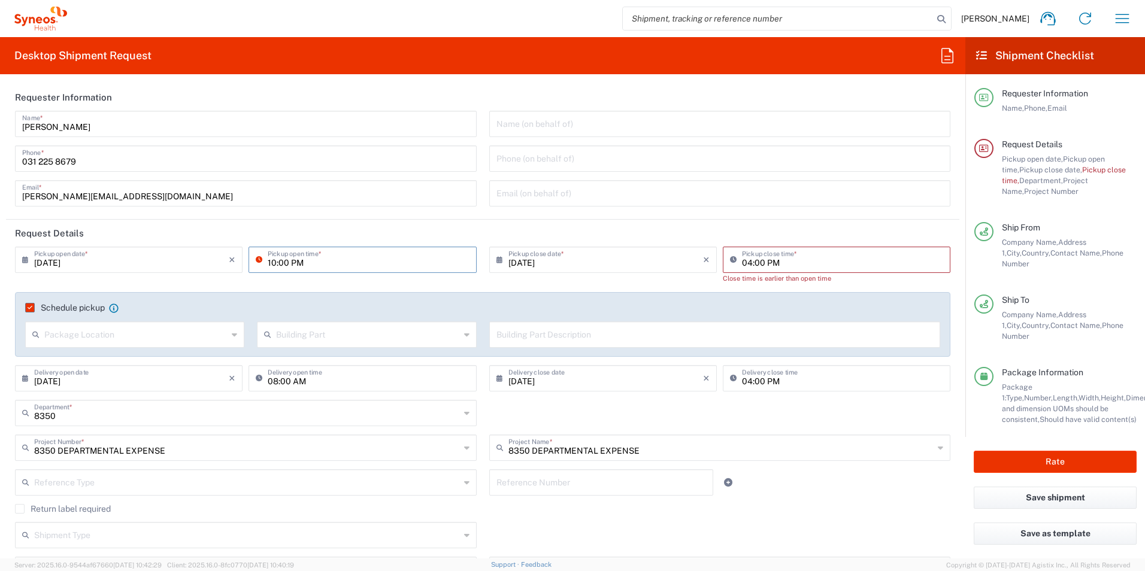
click at [271, 263] on input "10:00 PM" at bounding box center [368, 259] width 201 height 21
click at [301, 261] on input "10:00 PM" at bounding box center [368, 259] width 201 height 21
type input "10:00 AM"
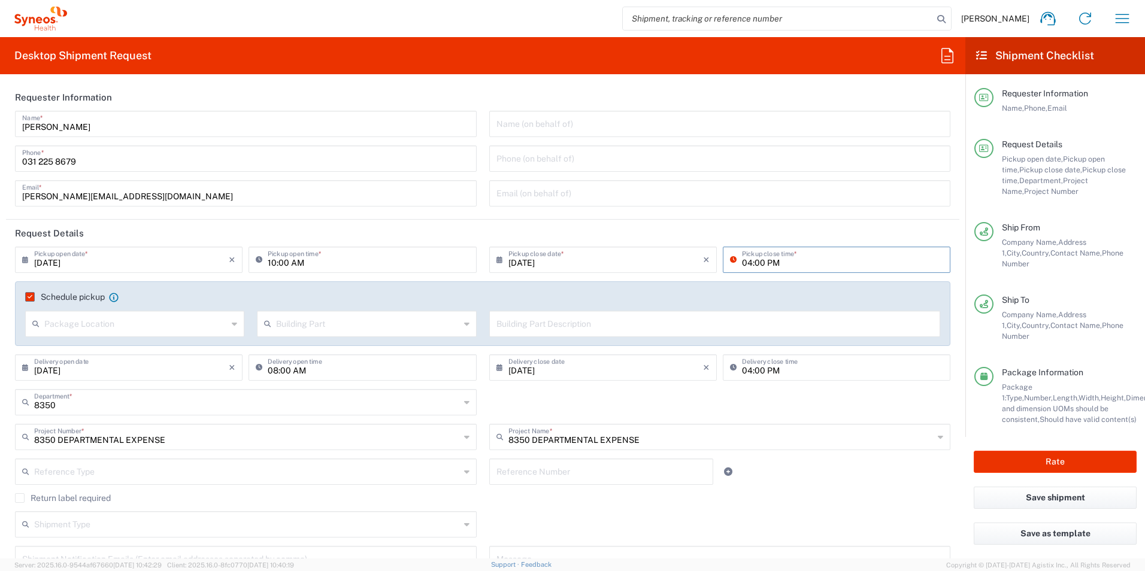
click at [827, 256] on input "04:00 PM" at bounding box center [842, 259] width 201 height 21
click at [1058, 454] on button "Rate" at bounding box center [1055, 462] width 163 height 22
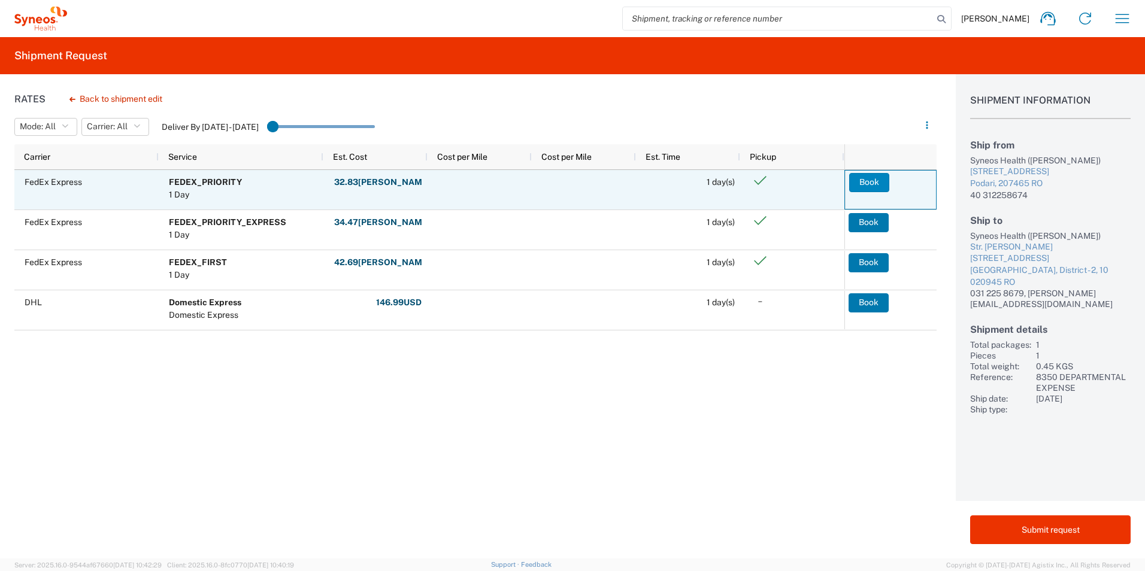
click at [880, 181] on button "Book" at bounding box center [869, 182] width 40 height 19
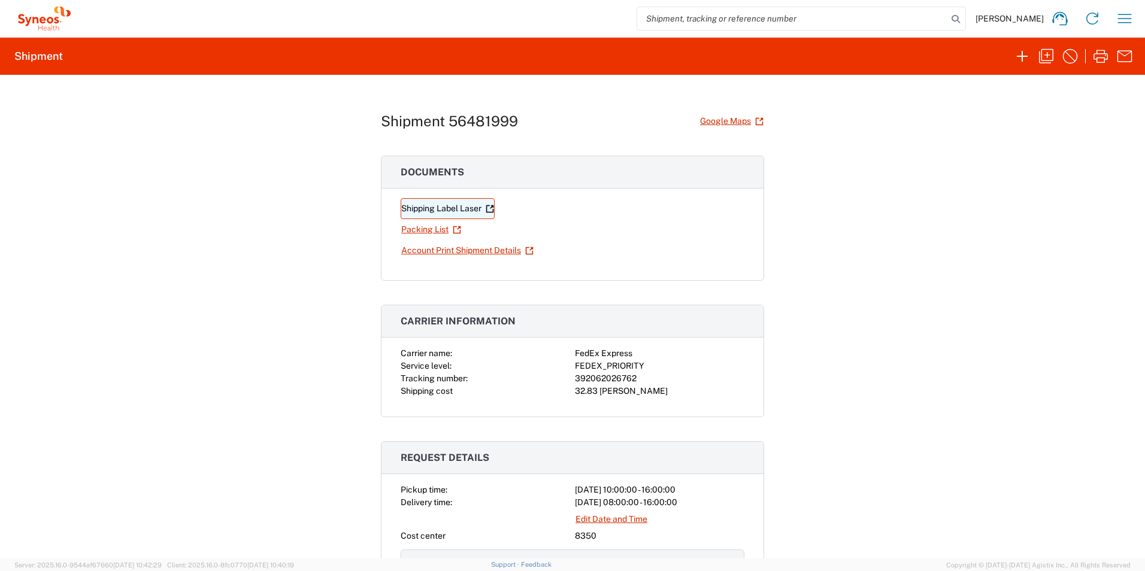
click at [432, 208] on link "Shipping Label Laser" at bounding box center [448, 208] width 94 height 21
